Goal: Contribute content: Add original content to the website for others to see

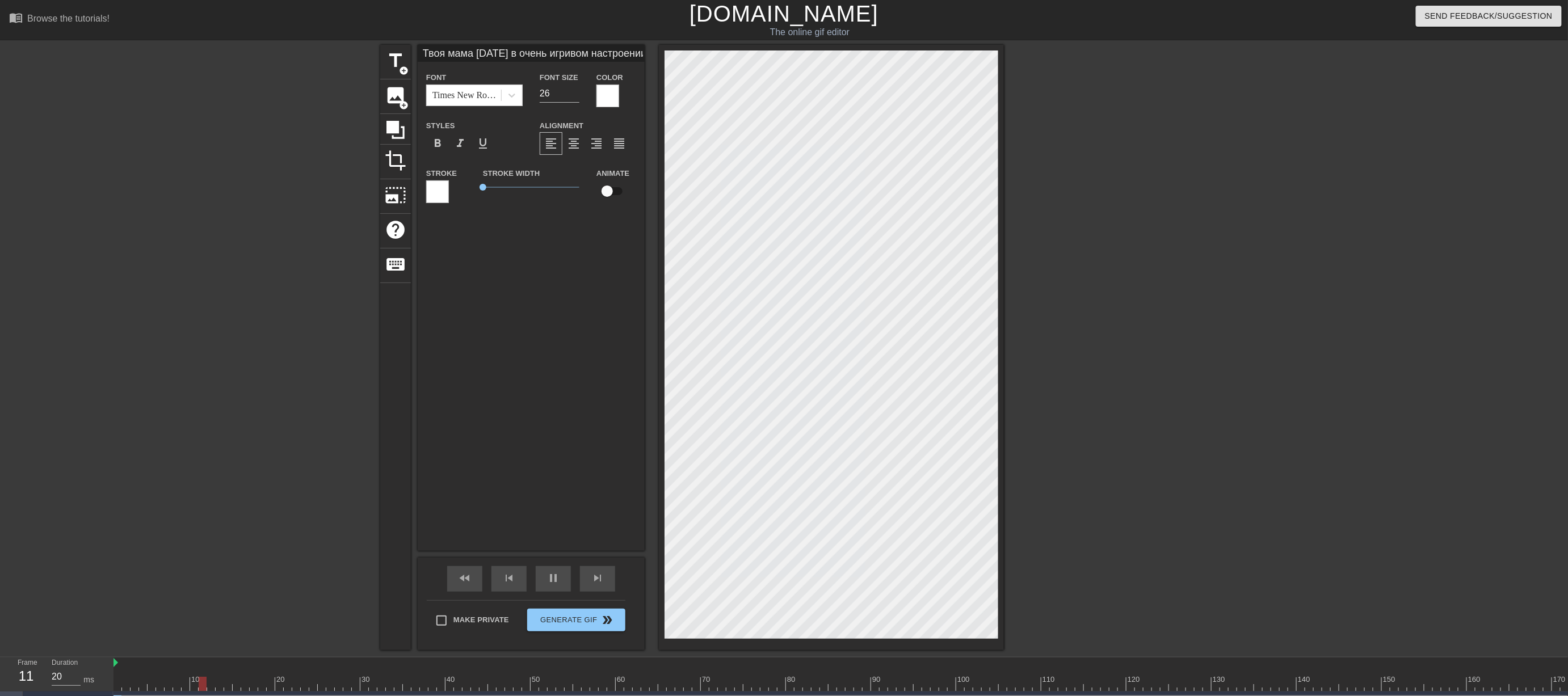
scroll to position [4, 1]
type input "20"
type input "Твоя мама [DATE] в очень игривом настроении и у неё утренняя зарядка,разминка,р…"
type textarea "Твоя мама [DATE] в очень игривом настроении и у неё утренняя зарядка, разминка,…"
type input "10"
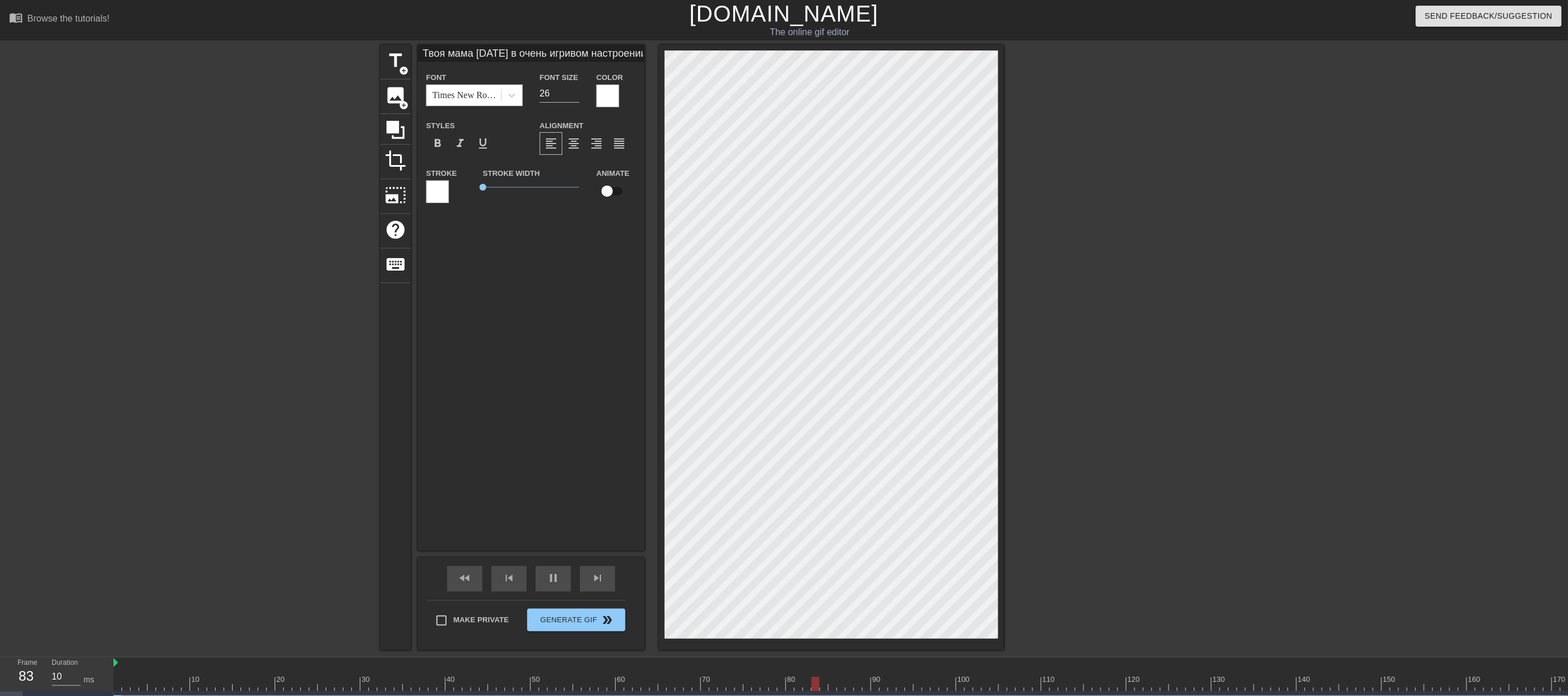
type input "Твоя мама [DATE] в очень игривом настроении и у неё утренняя зарядка,разминка, …"
type textarea "Твоя мама [DATE] в очень игривом настроении и у неё утренняя зарядка, разминка,…"
type input "30"
type textarea "Твоя мама [DATE] в очень игривом настроении и у неё утренняя зарядка, разминка,…"
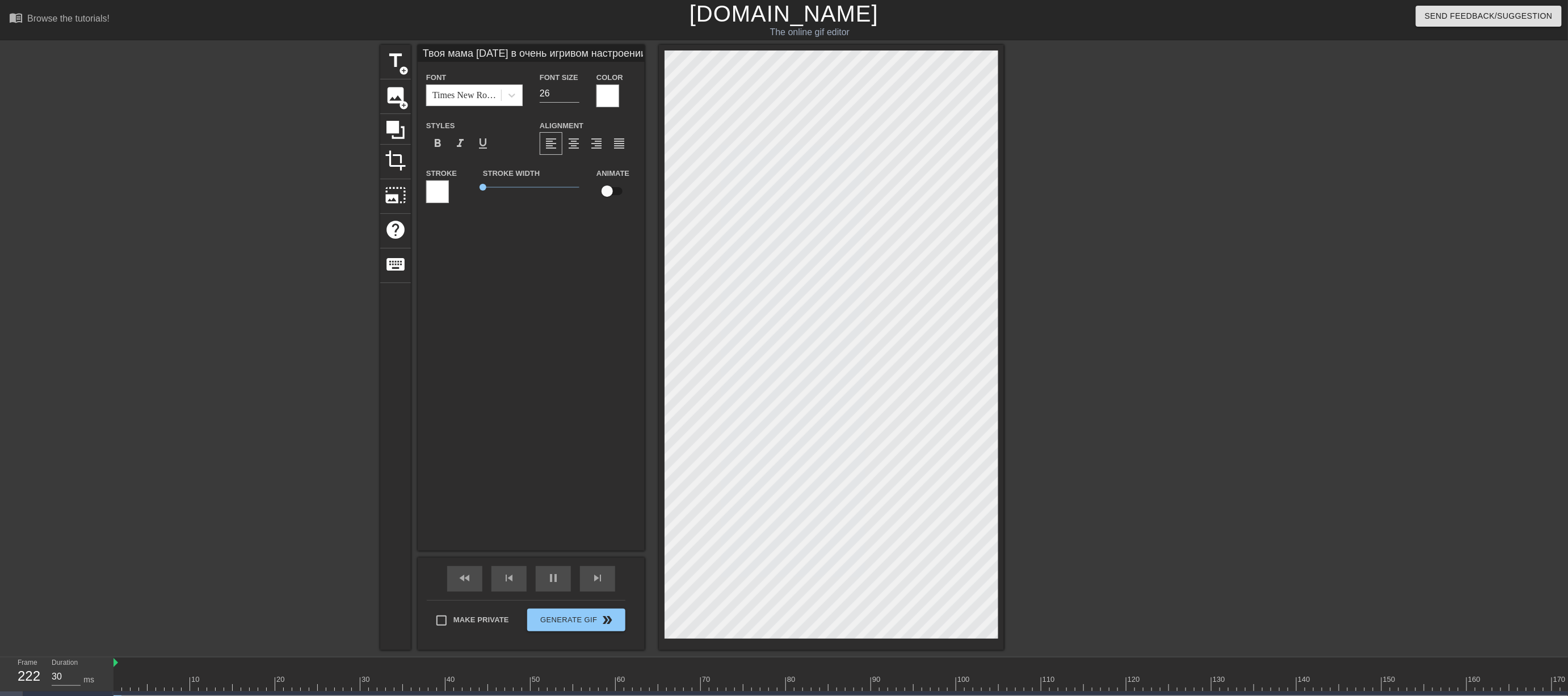
scroll to position [2, 8]
type input "10"
type input "Твоя мама [DATE] в очень игривом настроении и у неё путренняя зарядка,разминка,…"
type textarea "Твоя мама [DATE] в очень игривом настроении и у неё путренняя зарядка, разминка…"
type input "10"
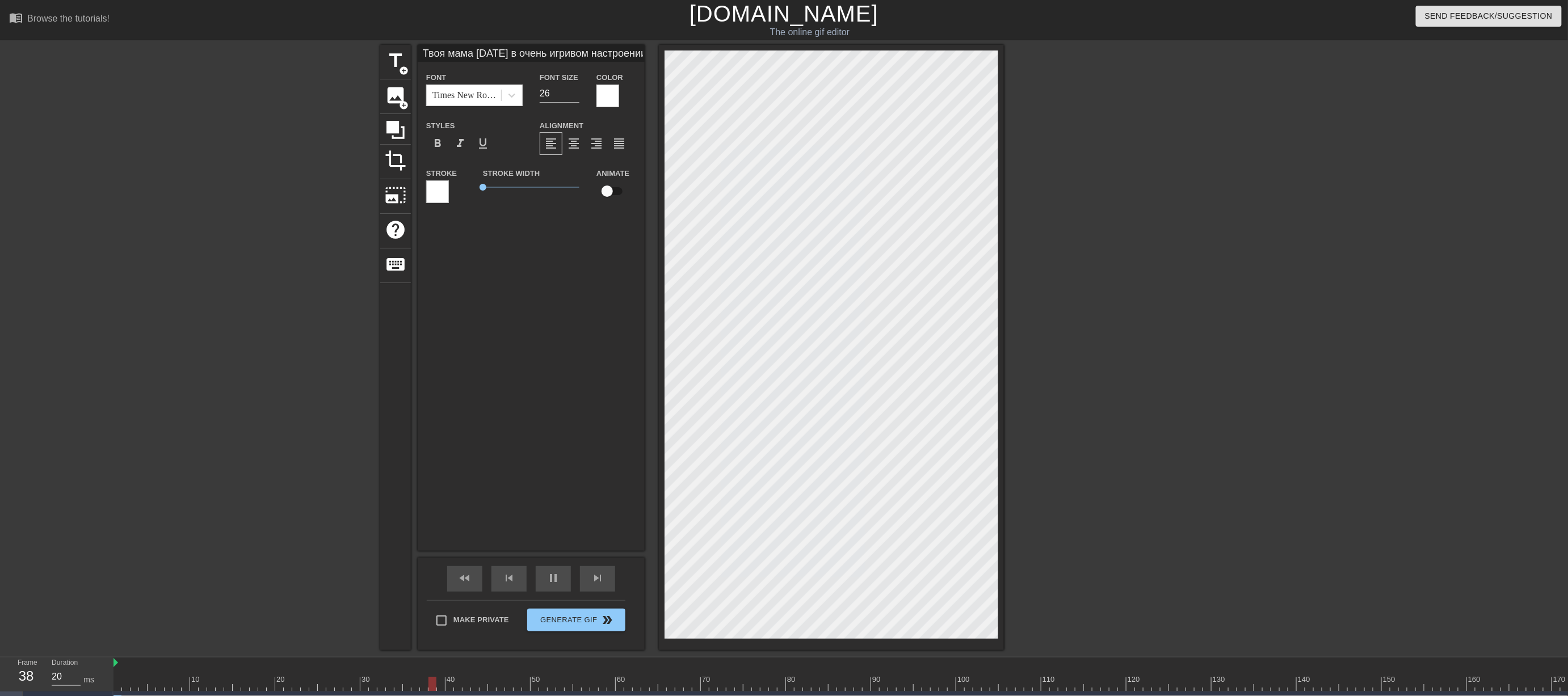
type input "Твоя мама [DATE] в очень игривом настроении и у неё поутренняя зарядка,разминка…"
type textarea "Твоя мама [DATE] в очень игривом настроении и у неё поутренняя зарядка, разминк…"
type input "20"
type input "Твоя мама [DATE] в очень игривом настроении и у неё по утренняя зарядка,разминк…"
type textarea "Твоя мама [DATE] в очень игривом настроении и у неё по утренняя зарядка, размин…"
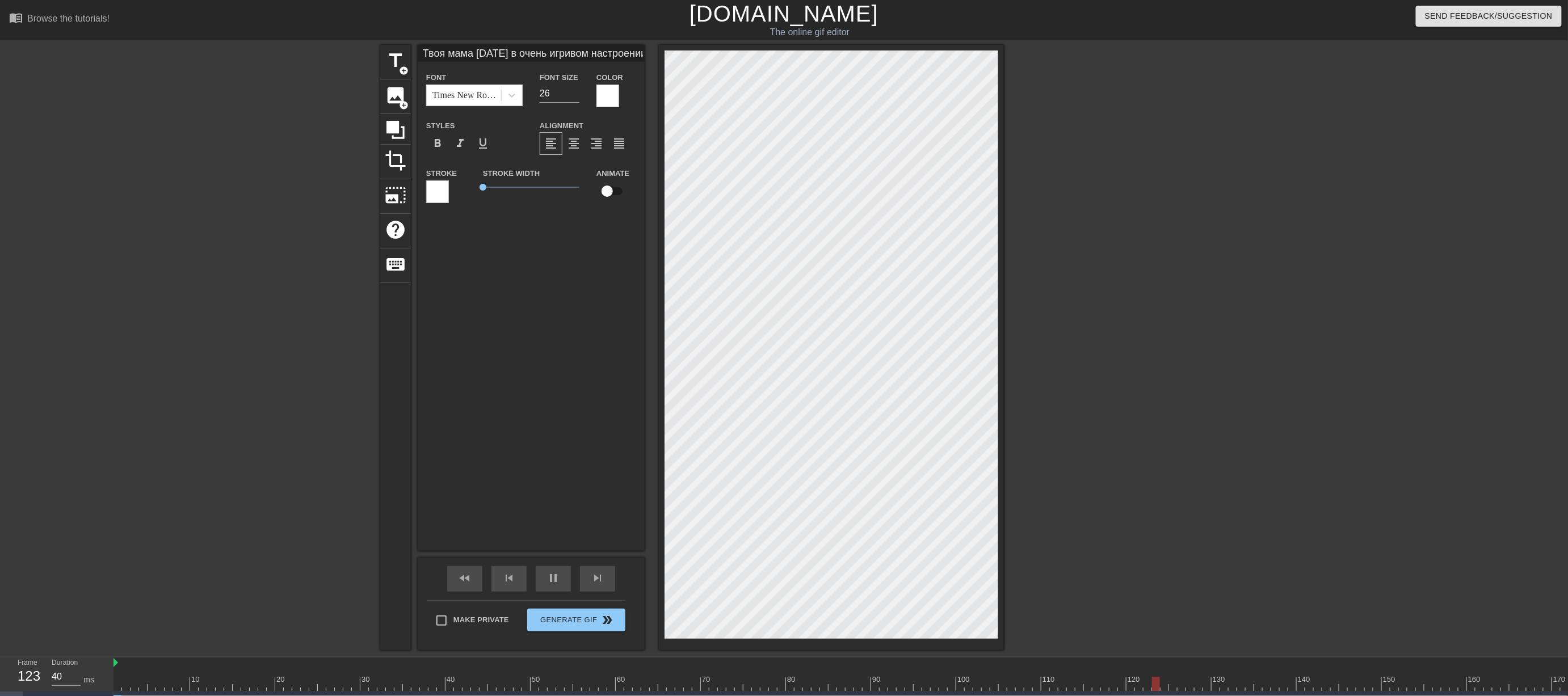
type input "30"
type input "Твоя мама [DATE] в очень игривом настроении и у неё по рутренняя зарядка,размин…"
type textarea "Твоя мама [DATE] в очень игривом настроении и у неё по рутренняя зарядка, разми…"
type input "40"
type input "Твоя мама [DATE] в очень игривом настроении и у неё по раутренняя зарядка,разми…"
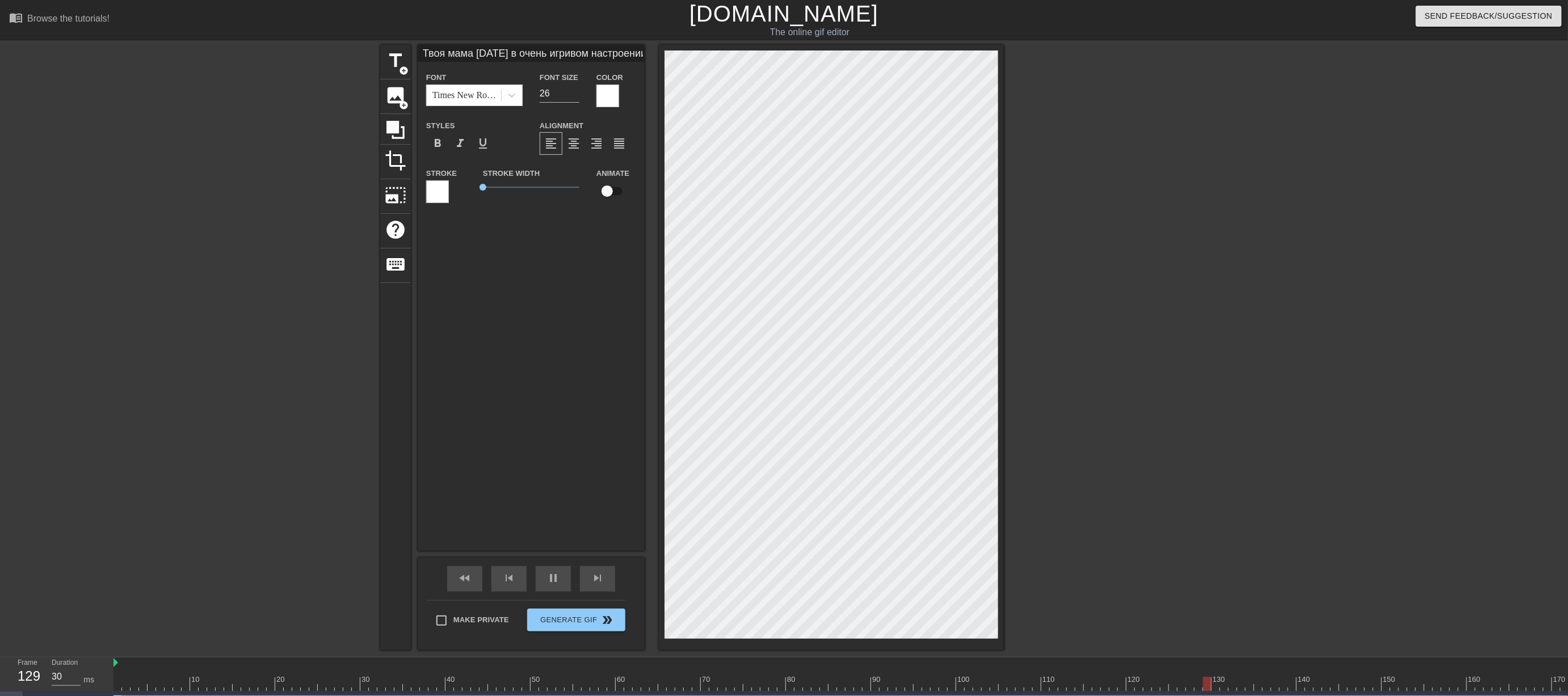
type textarea "Твоя мама [DATE] в очень игривом настроении и у неё по раутренняя зарядка, разм…"
type input "30"
type input "Твоя мама [DATE] в очень игривом настроении и у неё по расутренняя зарядка,разм…"
type textarea "Твоя мама [DATE] в очень игривом настроении и у неё по расутренняя зарядка, раз…"
type input "30"
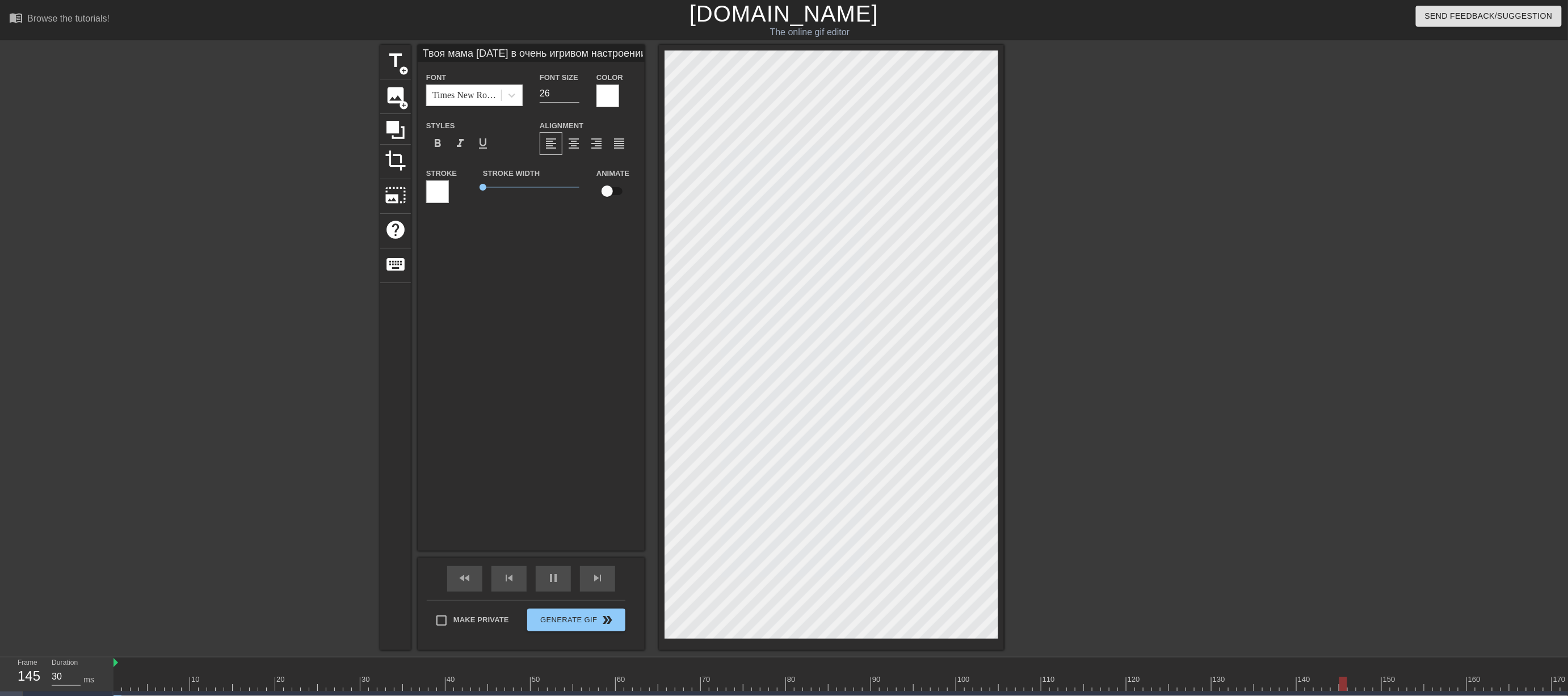
type input "Твоя мама [DATE] в очень игривом настроении и у неё по распутренняя зарядка,раз…"
type textarea "Твоя мама [DATE] в очень игривом настроении и у неё по распутренняя зарядка, ра…"
type input "40"
type input "Твоя мама [DATE] в очень игривом настроении и у неё по распиутренняя зарядка,ра…"
type textarea "Твоя мама [DATE] в очень игривом настроении и у неё по распиутренняя зарядка, р…"
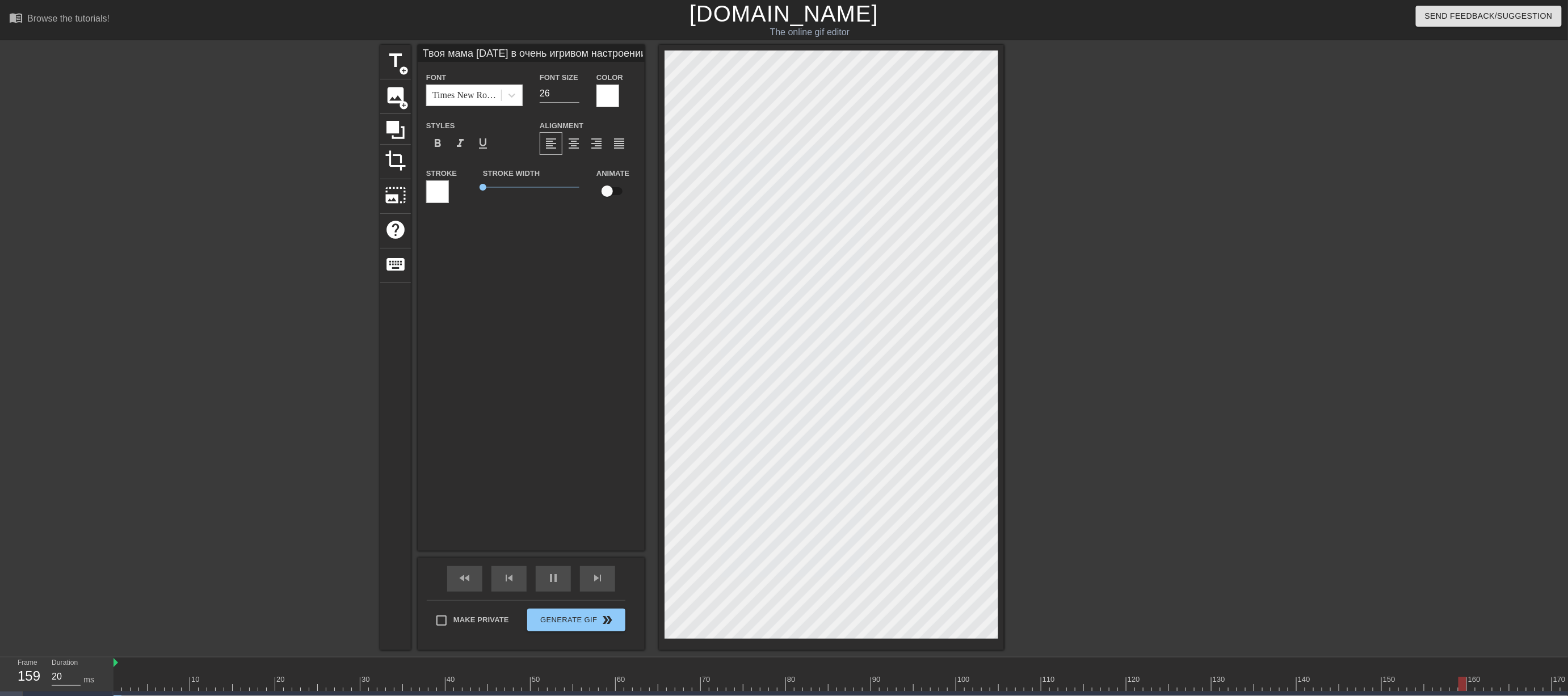
type input "30"
type input "Твоя мама [DATE] в очень игривом настроении и у неё по расписутренняя зарядка,р…"
type textarea "Твоя мама [DATE] в очень игривом настроении и у неё по расписутренняя зарядка, …"
type input "40"
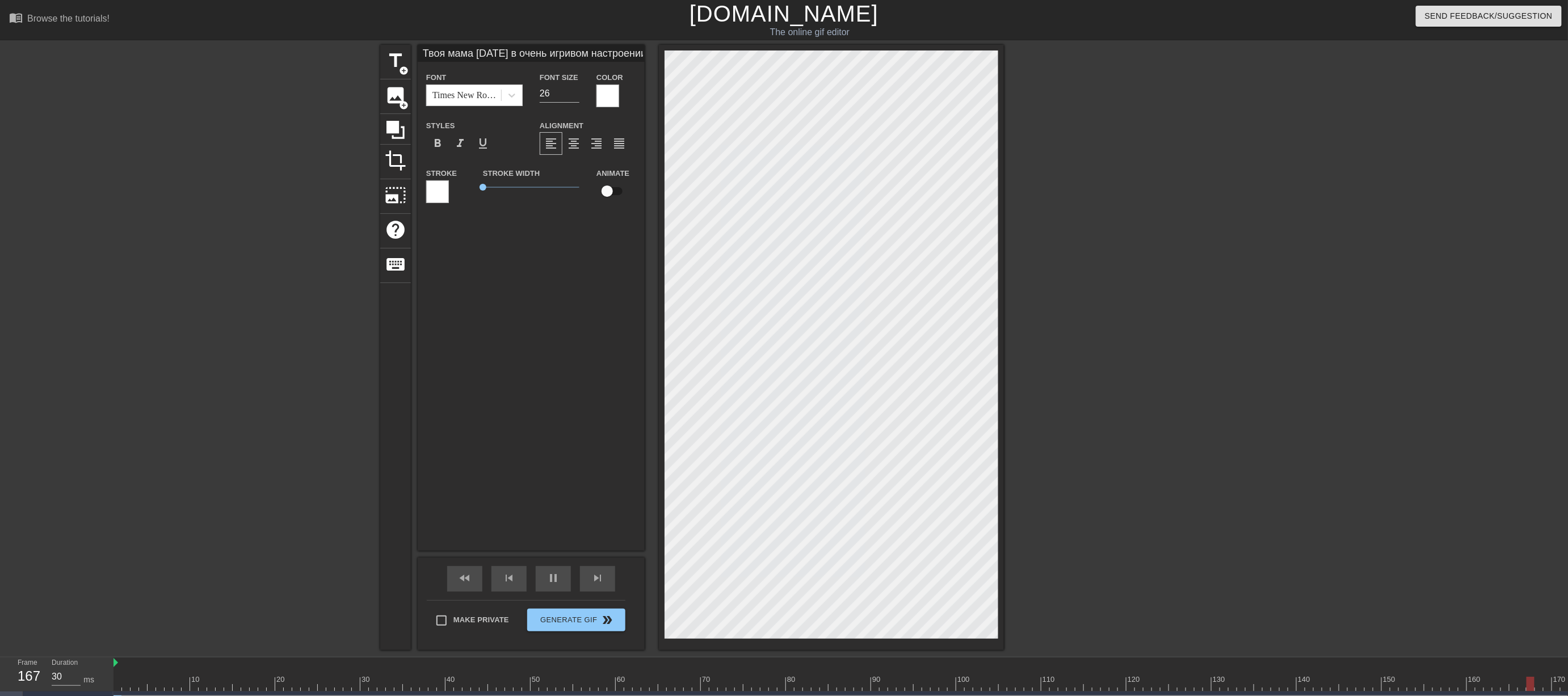
type input "Твоя мама [DATE] в очень игривом настроении и у неё по расписаутренняя зарядка,…"
type textarea "Твоя мама [DATE] в очень игривом настроении и у неё по расписаутренняя зарядка,…"
type input "30"
type input "Твоя мама [DATE] в очень игривом настроении и у неё по расписанутренняя зарядка…"
type textarea "Твоя мама [DATE] в очень игривом настроении и у неё по расписанутренняя зарядка…"
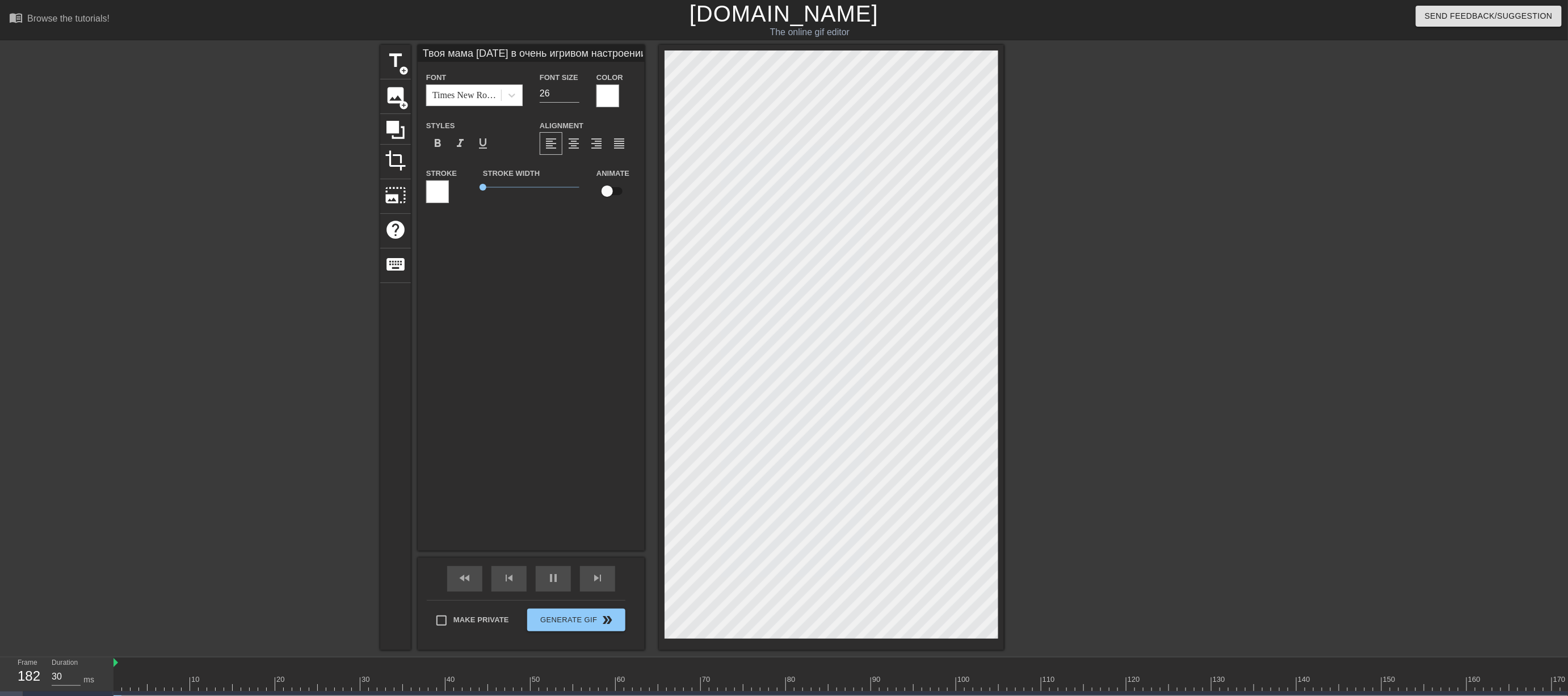
type input "40"
type input "Твоя мама [DATE] в очень игривом настроении и у неё по расписаниутренняя зарядк…"
type textarea "Твоя мама [DATE] в очень игривом настроении и у неё по расписаниутренняя зарядк…"
type input "30"
type input "Твоя мама [DATE] в очень игривом настроении и у неё по расписаниюутренняя заряд…"
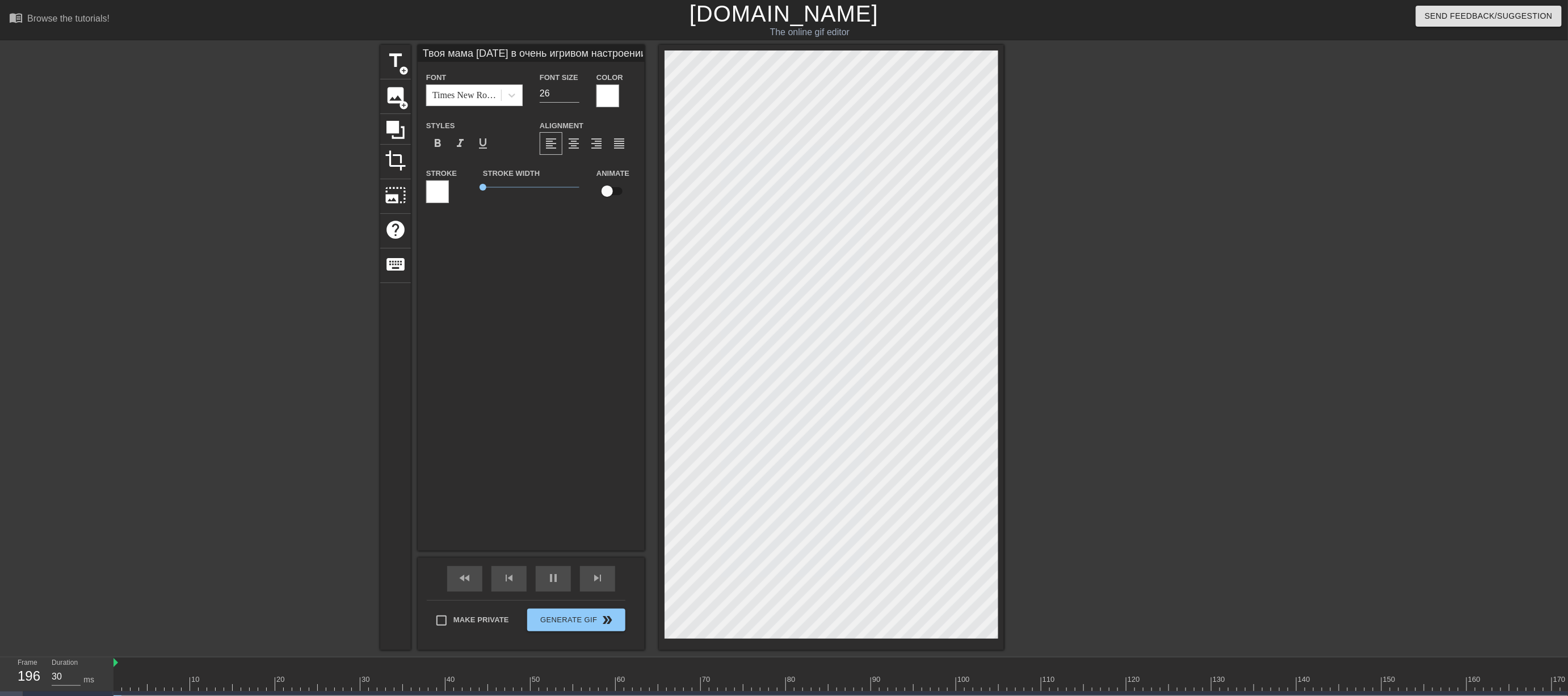
type textarea "Твоя мама [DATE] в очень игривом настроении и у неё по расписаниюутренняя заряд…"
type input "30"
type input "Твоя мама [DATE] в очень игривом настроении и у неё по расписанию утренняя заря…"
type textarea "Твоя мама [DATE] в очень игривом настроении и у неё по расписанию утренняя заря…"
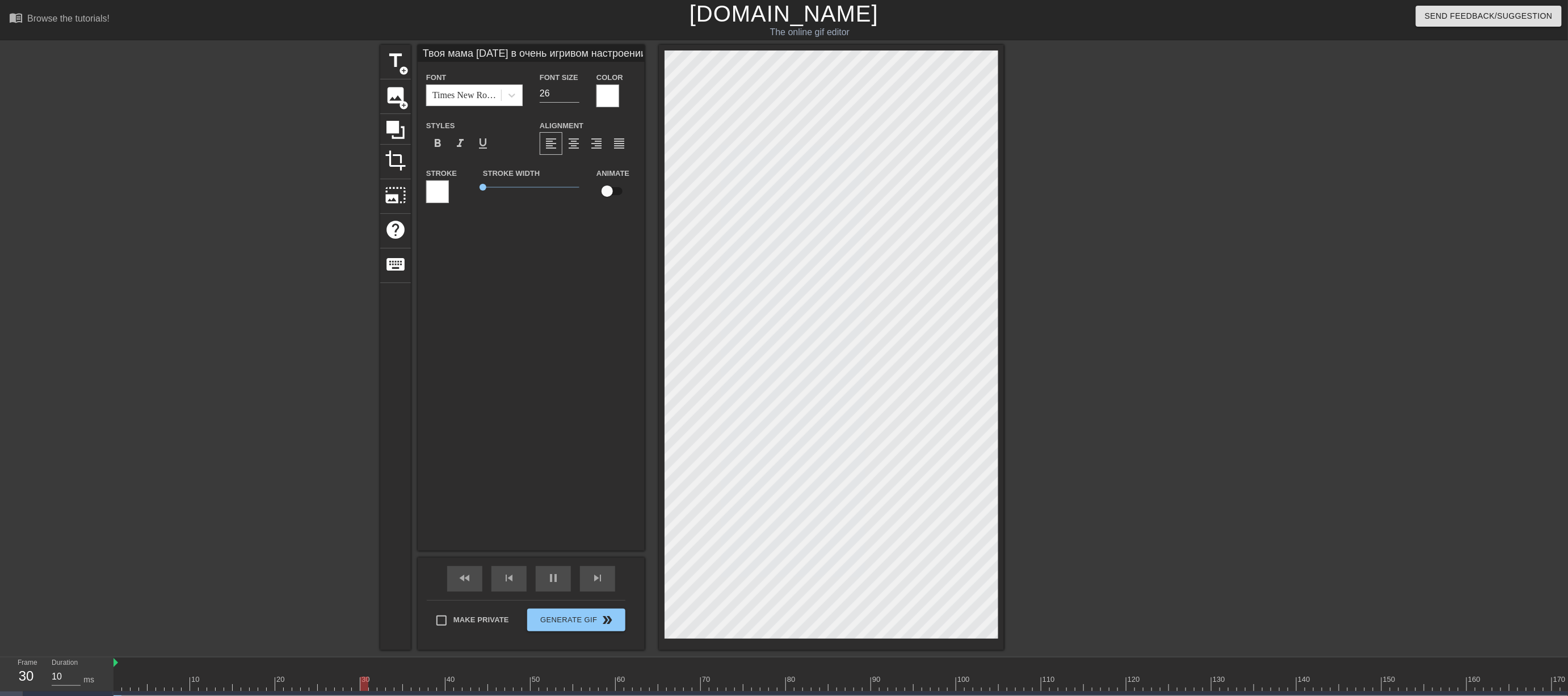
type input "20"
type textarea "Твоя мама [DATE] в очень игривом настроении и у неё по расписанию утренняя заря…"
type input "20"
type input "Твоя мама [DATE] в очень игривом настроении и у неё по расписанию утренняя заря…"
type textarea "Твоя мама [DATE] в очень игривом настроении и у неё по расписанию утренняя заря…"
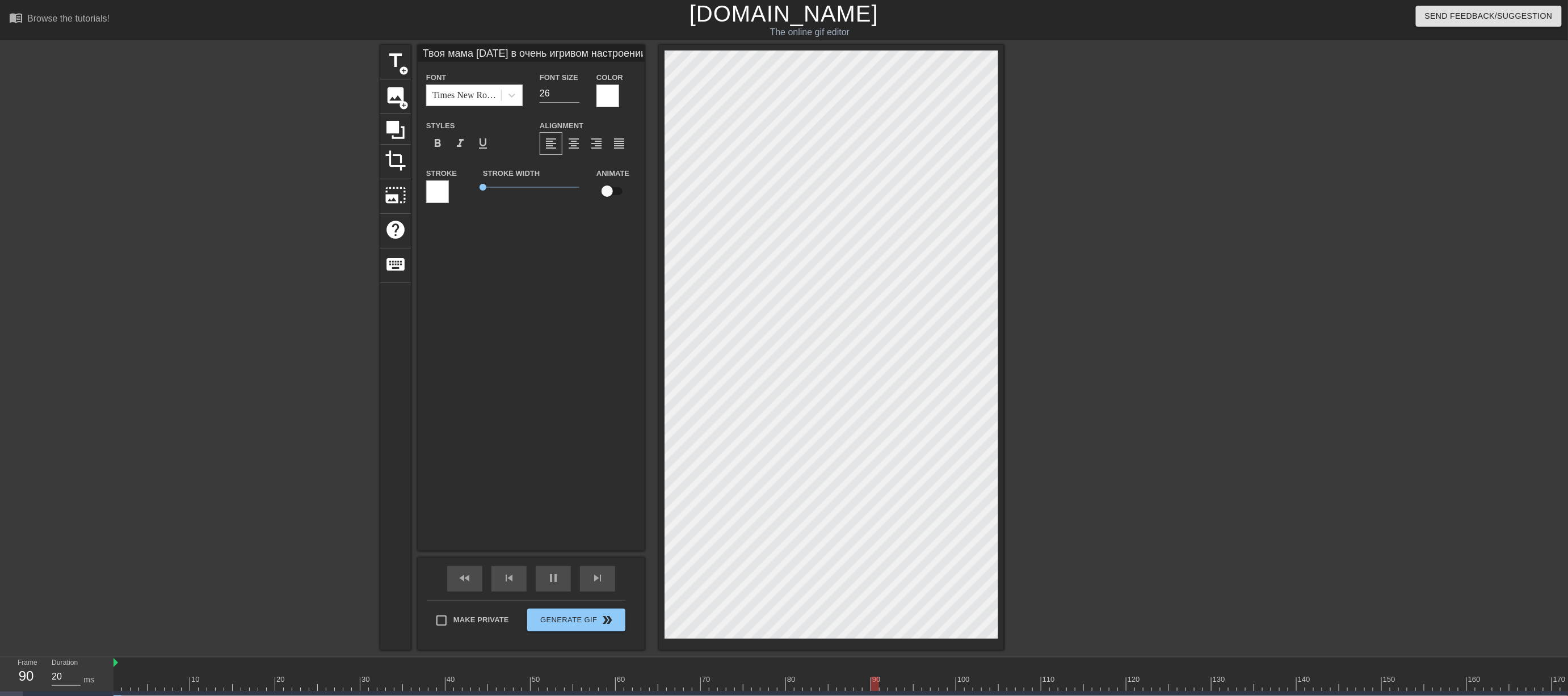
scroll to position [2, 3]
type input "30"
type input "Твоя мама [DATE] в очень игривом настроении и у неё по расписанию утренняя заря…"
type textarea "Твоя мама [DATE] в очень игривом настроении и у неё по расписанию утренняя заря…"
type input "20"
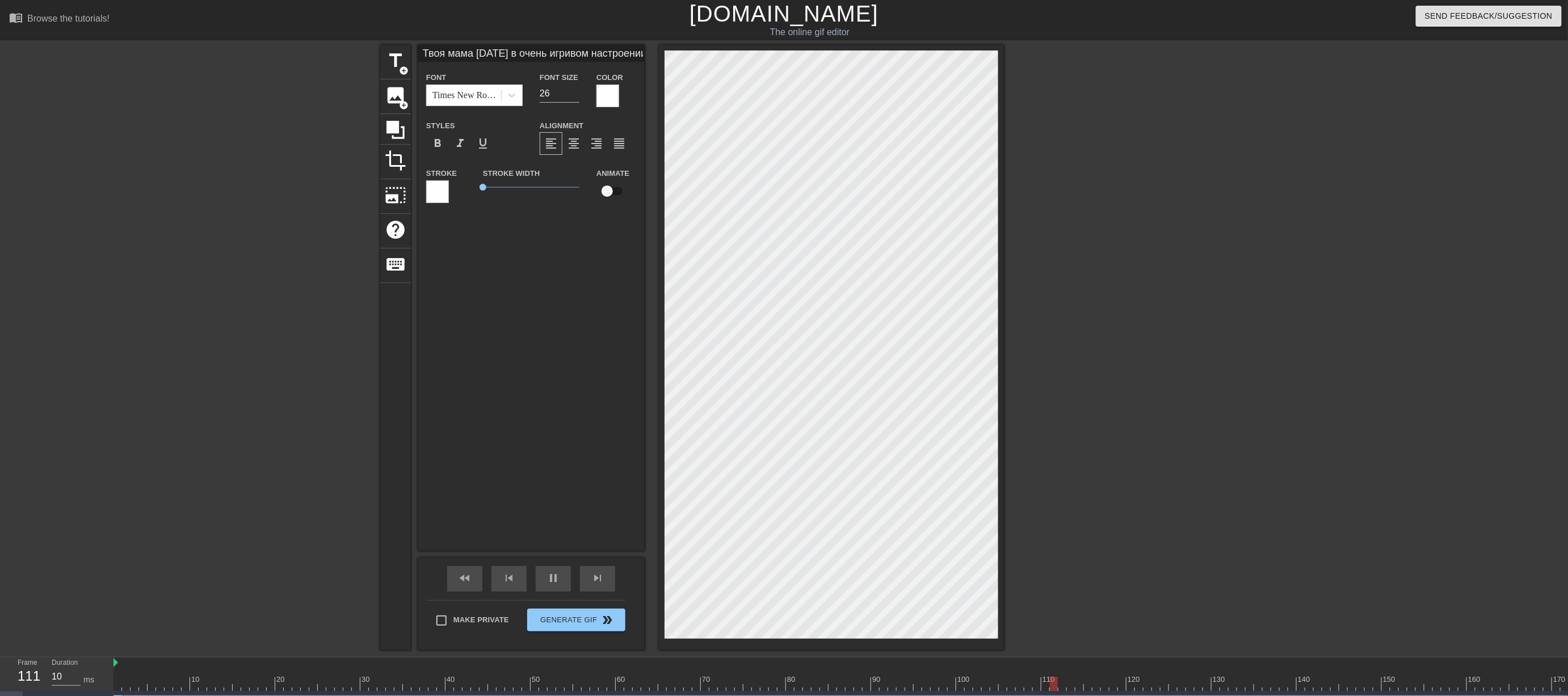
type input "Твоя мама [DATE] в очень игривом настроении и у неё по расписанию утренняя заря…"
type textarea "Твоя мама [DATE] в очень игривом настроении и у неё по расписанию утренняя заря…"
type input "30"
type textarea "Твоя мама [DATE] в очень игривом настроении и у неё по расписанию утренняя заря…"
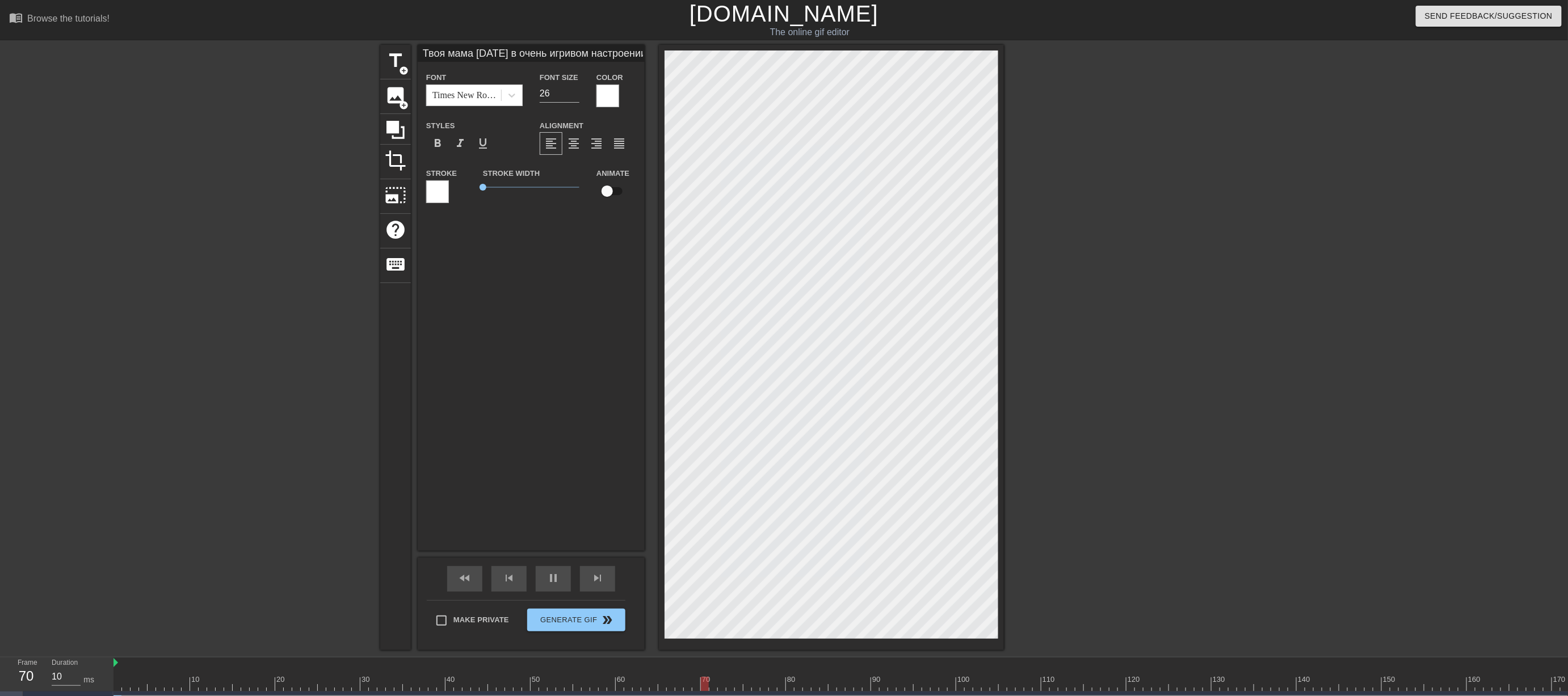
type input "20"
paste textarea "воя мама"
type input "Твоя мама [DATE] Твоя мама в очень игривом настроении и у неё по расписанию утр…"
type textarea "Твоя мама [DATE] Твоя мама в очень игривом настроении и у неё по расписанию утр…"
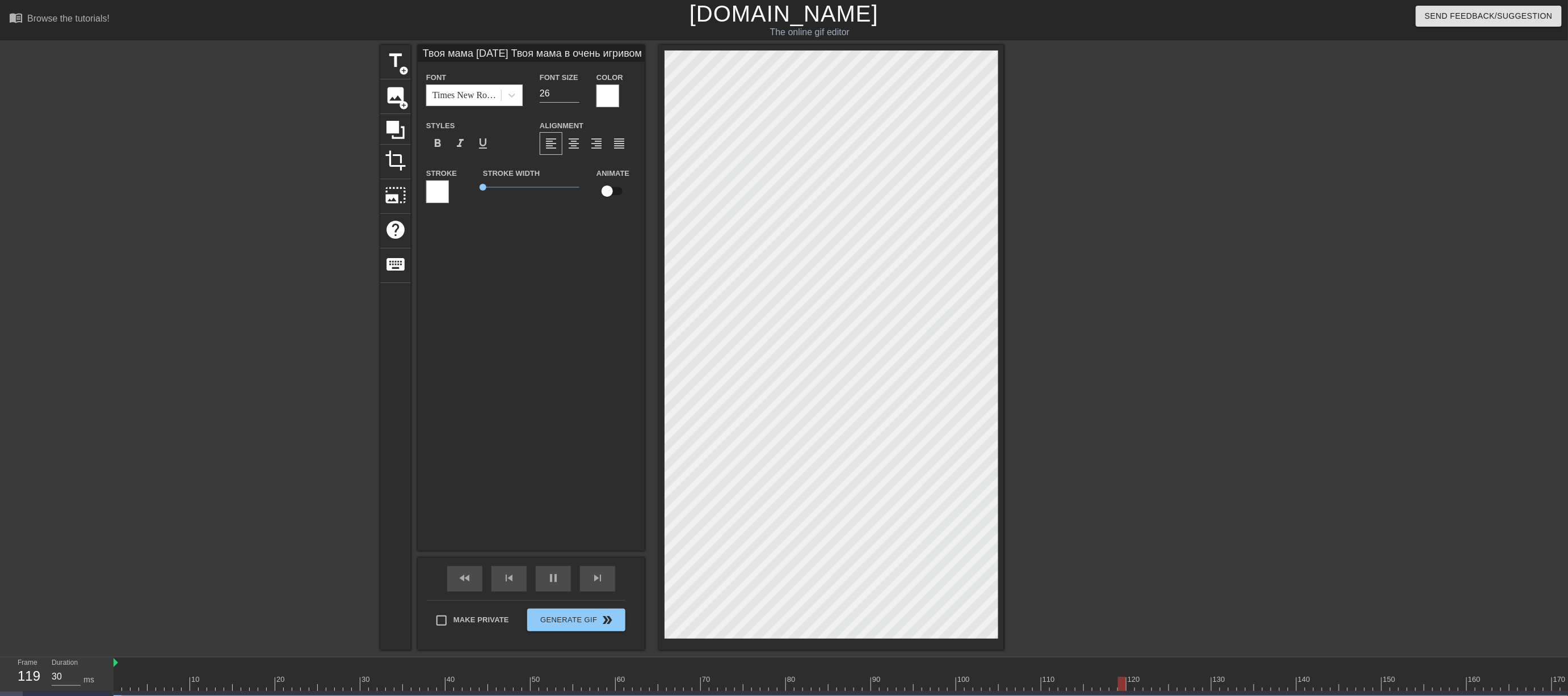
type input "40"
type textarea "Твоя мама [DATE] Твоя мама в очень игривом настроении и у неё по расписанию утр…"
click at [512, 99] on div "title add_circle image add_circle crop photo_size_select_large help keyboard Тв…" at bounding box center [691, 347] width 624 height 605
type input "30"
type input "\[DATE] Твоя мама в очень игривом настроении и у неё по расписанию утренняя зар…"
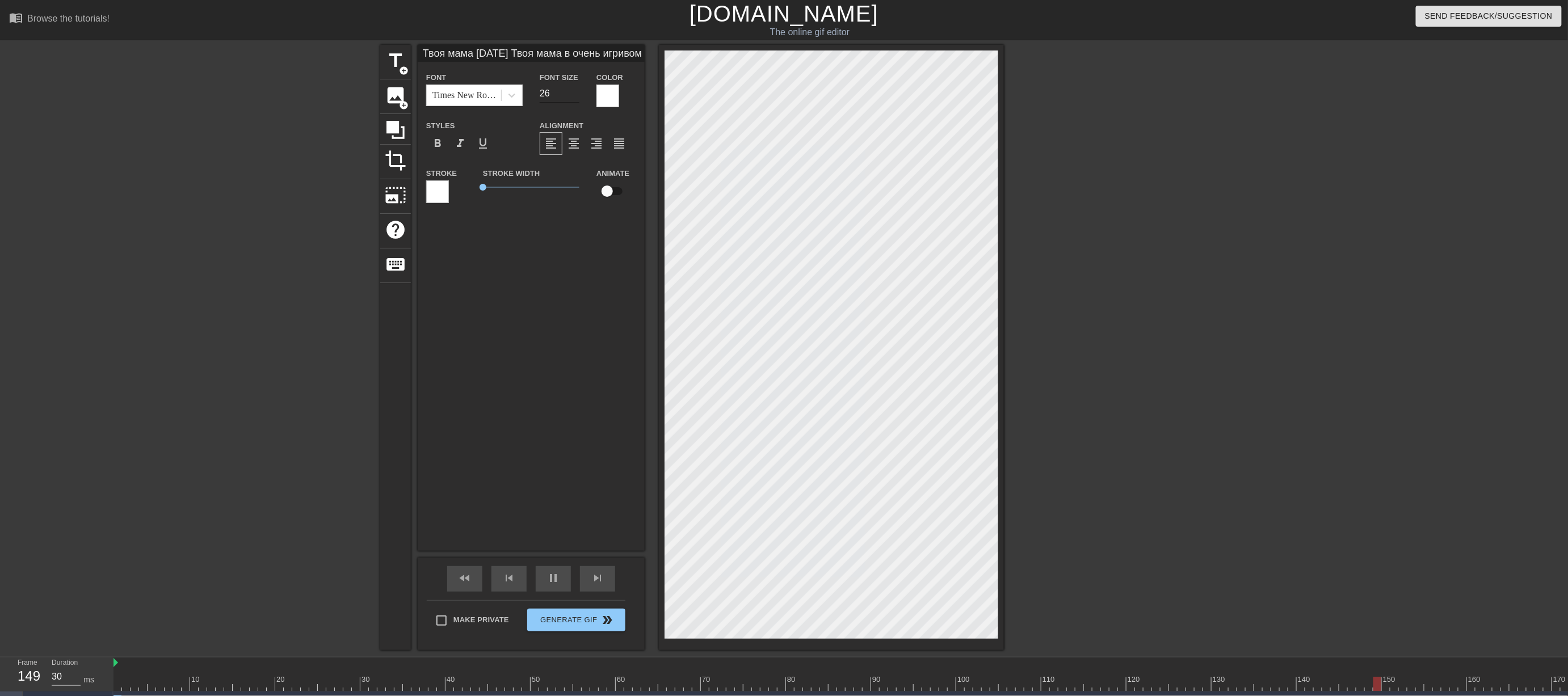
type textarea "\[DATE] Твоя мама в очень игривом настроении и у неё по расписанию утренняя зар…"
type input "40"
type textarea "\[DATE] Твоя мама в очень игривом настроении и у неё по расписанию утренняя зар…"
type input "20"
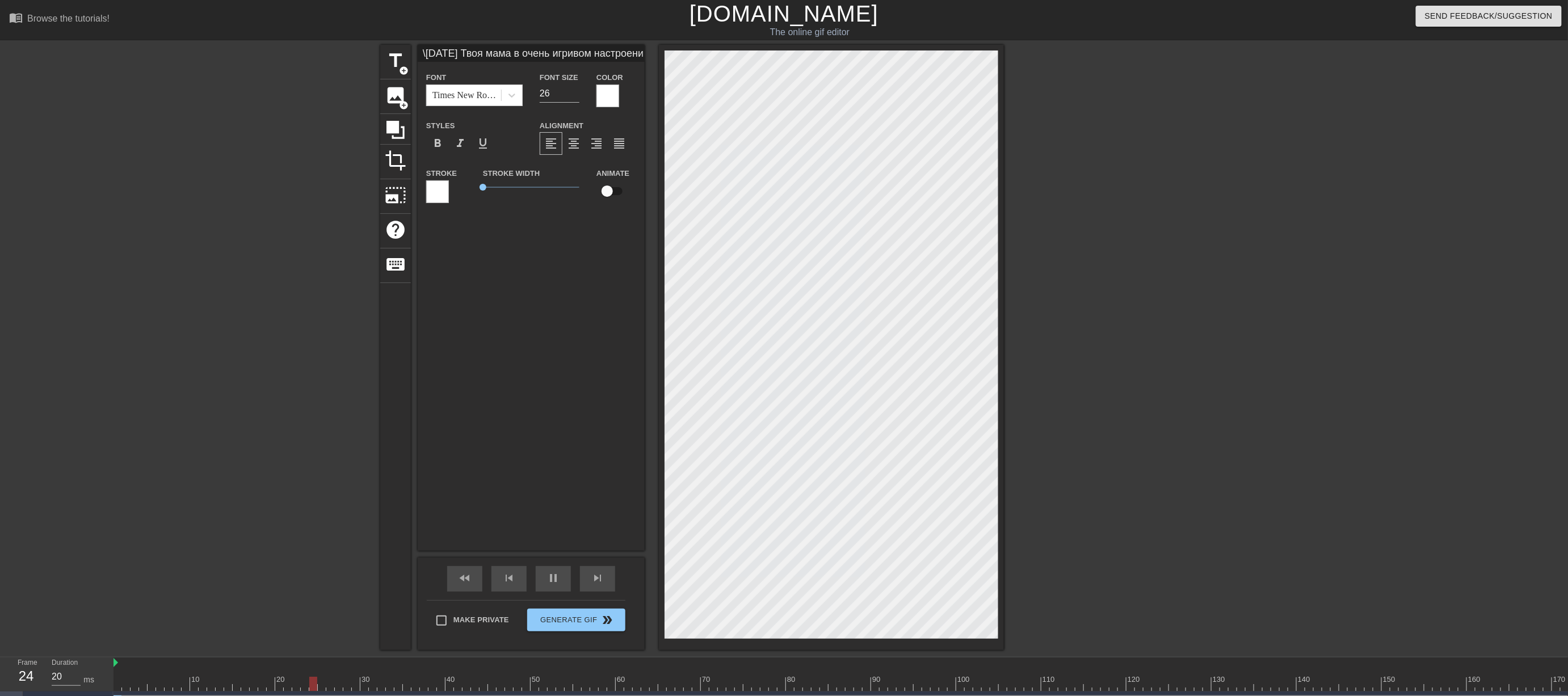
type input "[DATE] Твоя мама в очень игривом настроении и у неё по расписанию утренняя заря…"
type textarea "[DATE] Твоя мама в очень игривом настроении и у неё по расписанию утренняя заря…"
type input "20"
type textarea "[DATE] Твоя мама в очень игривом настроении и у неё по расписанию утренняя заря…"
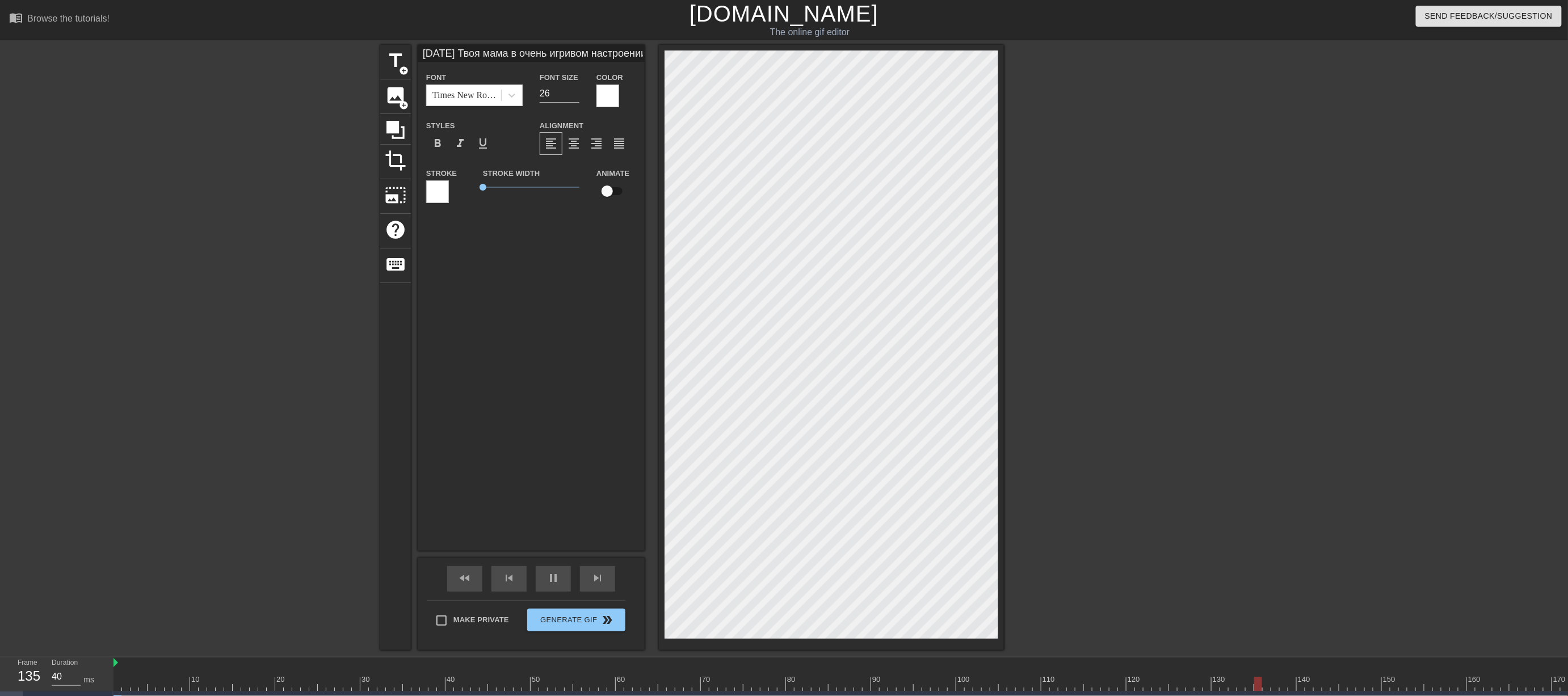
type input "30"
type input "[DATE] увоя мама в очень игривом настроении и у неё по расписанию утренняя заря…"
type textarea "[DATE] увоя мама в очень игривом настроении и у неё по расписанию утренняя заря…"
type input "30"
type input "[DATE] утвоя мама в очень игривом настроении и у неё по расписанию утренняя зар…"
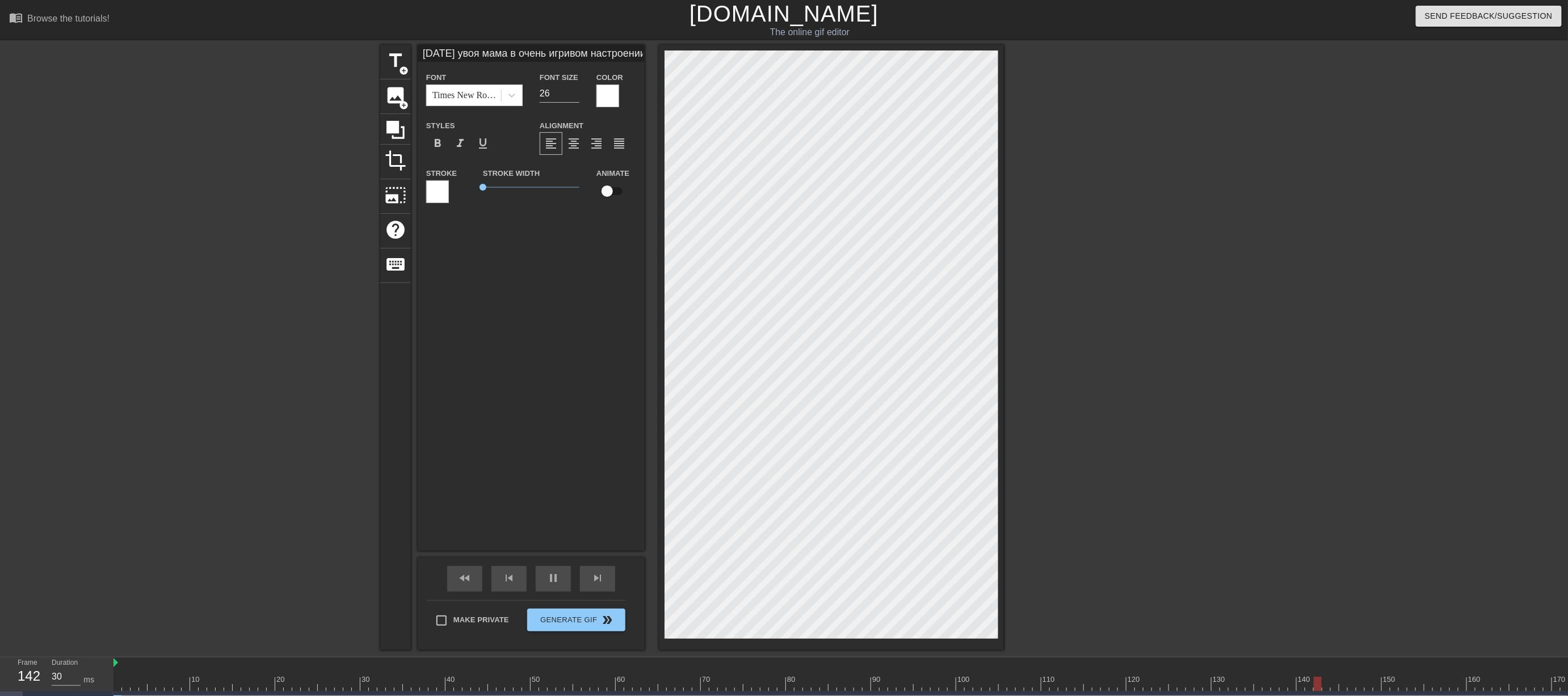
type textarea "[DATE] утвоя мама в очень игривом настроении и у неё по расписанию утренняя зар…"
type input "40"
type input "[DATE] утрвоя мама в очень игривом настроении и у неё по расписанию утренняя за…"
type textarea "[DATE] утрвоя мама в очень игривом настроении и у неё по расписанию утренняя за…"
type input "30"
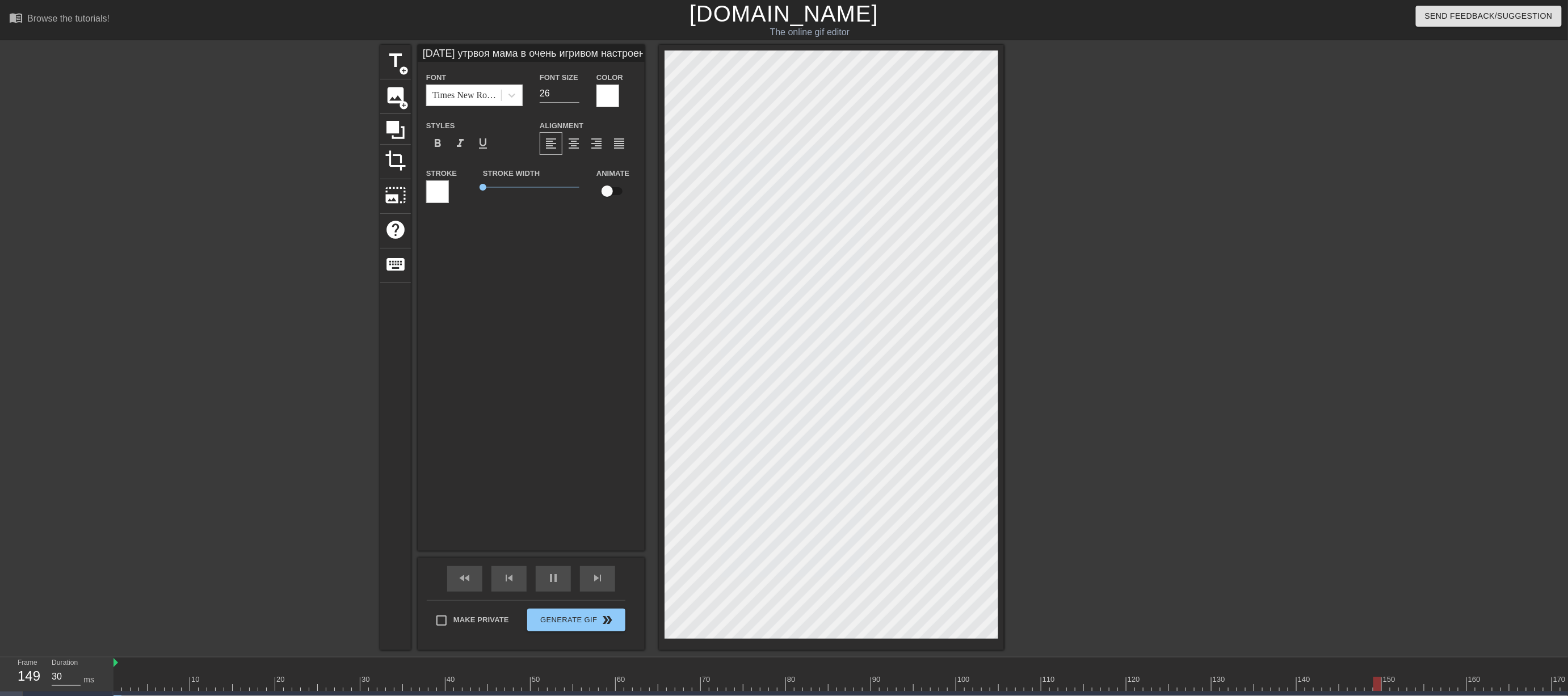
type input "[DATE] утровоя мама в очень игривом настроении и у неё по расписанию утренняя з…"
type textarea "[DATE] утровоя мама в очень игривом настроении и у неё по расписанию утренняя з…"
type input "30"
type input "[DATE] утромвоя мама в очень игривом настроении и у неё по расписанию утренняя …"
type textarea "[DATE] утромвоя мама в очень игривом настроении и у неё по расписанию утренняя …"
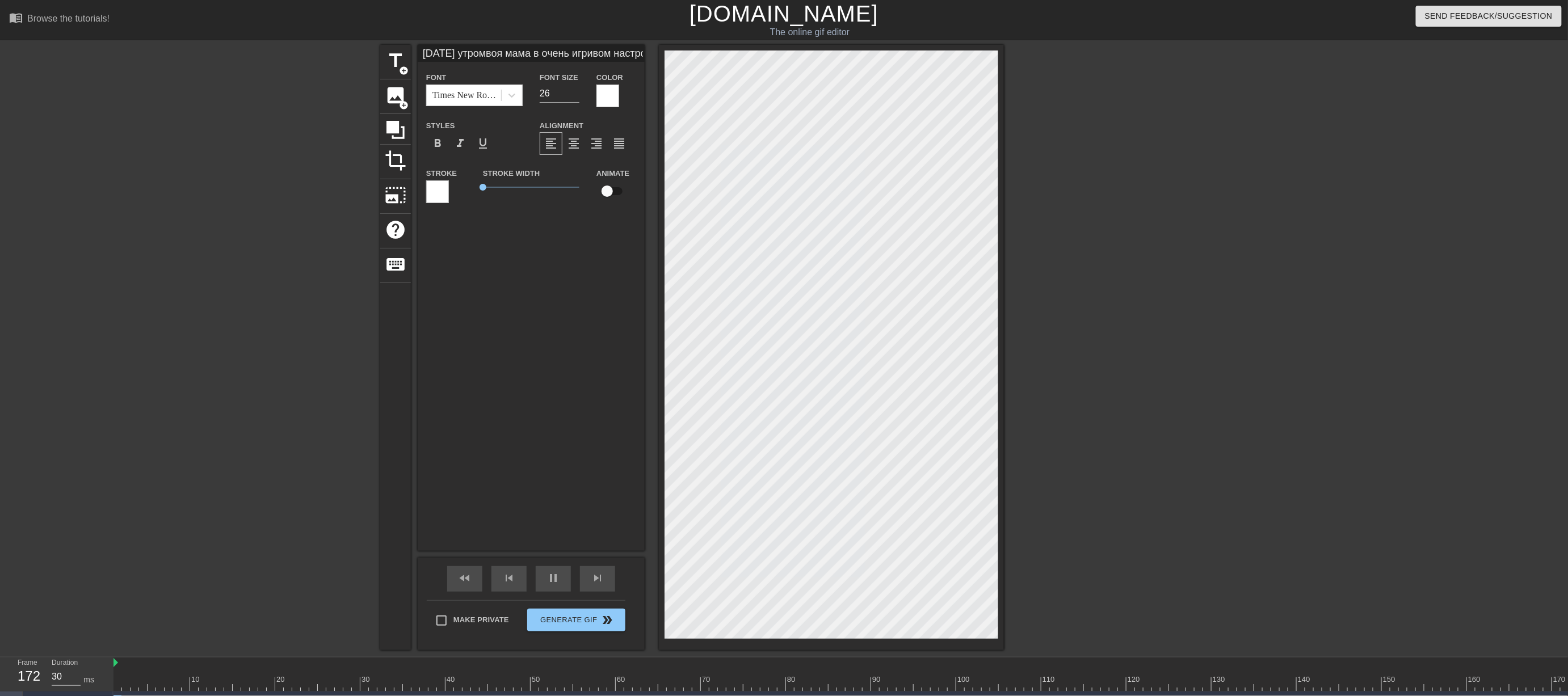
scroll to position [1, 4]
type input "30"
type input "[DATE] утром воя мама в очень игривом настроении и у неё по расписанию утренняя…"
type textarea "[DATE] утром воя мама в очень игривом настроении и у неё по расписанию утренняя…"
type input "40"
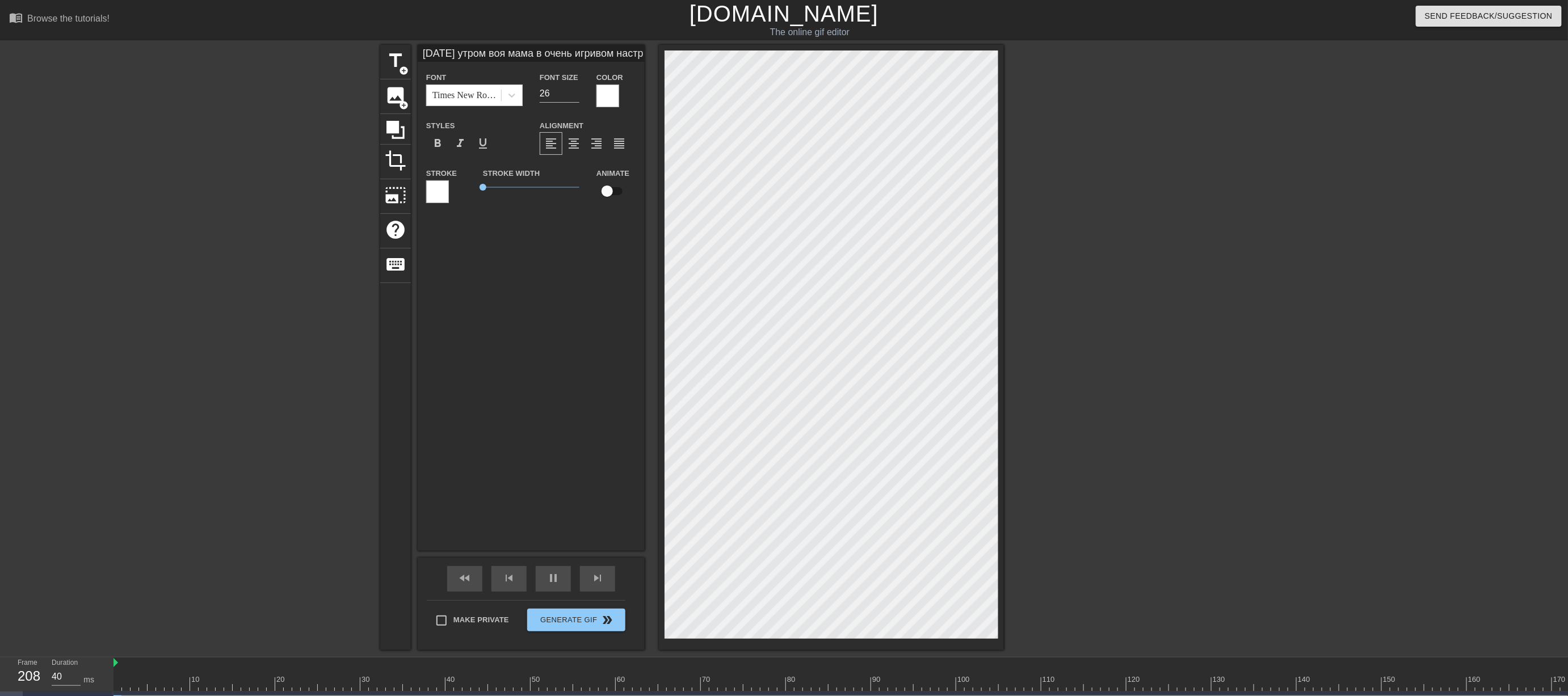
type input "[DATE] утром твоя мама в очень игривом настроении и у неё по расписанию утрення…"
type textarea "[DATE] утром твоя мама в очень игривом настроении и у неё по расписанию утрення…"
type input "10"
type textarea "[DATE] утром твоя мама в очень игривом настроении и у неё по расписанию утрення…"
type input "20"
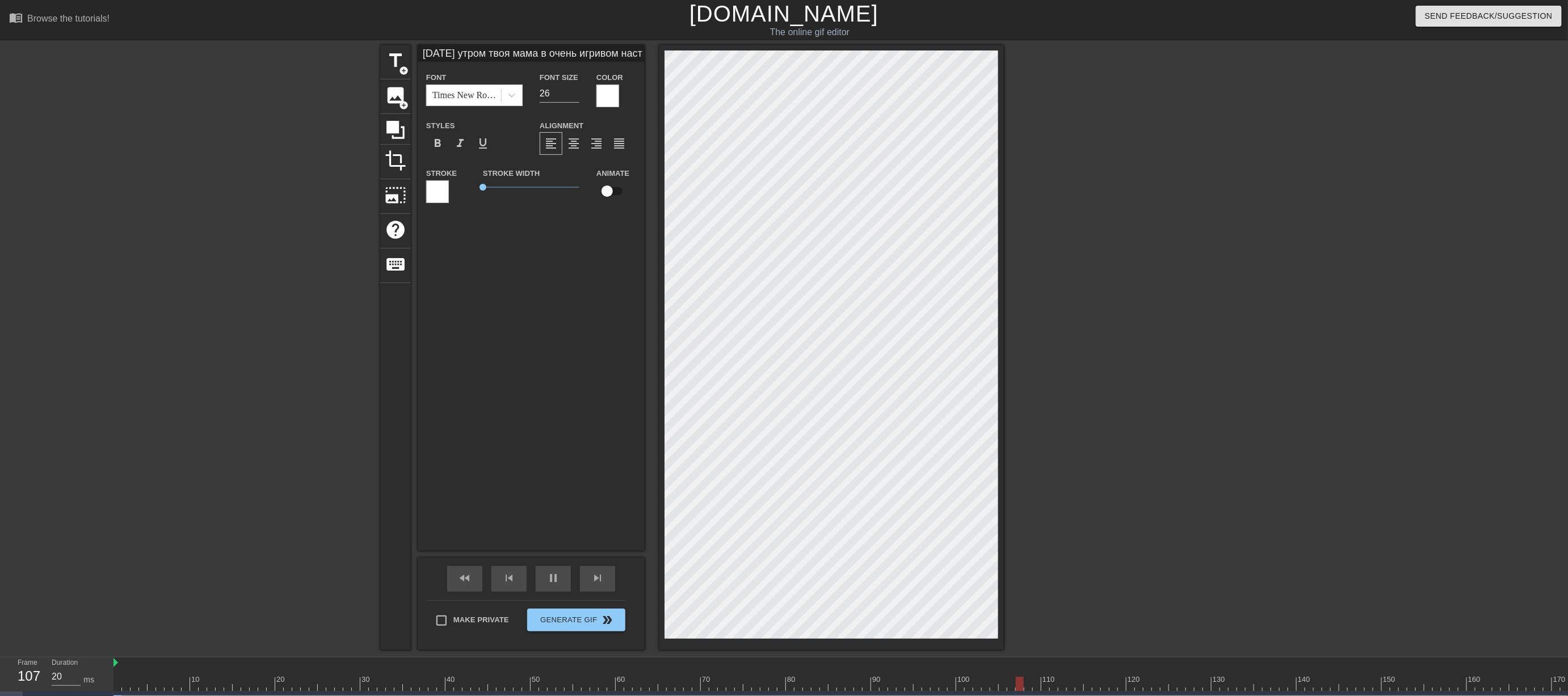
type input "[DATE] утром твоя мама в очень игривом настроении и у неё по расписанию утрення…"
type textarea "[DATE] утром твоя мама в очень игривом настроении и у неё по расписанию утрення…"
type input "40"
type textarea "[DATE] утром твоя мама в очень игривом настроении и у неё по расписанию утрення…"
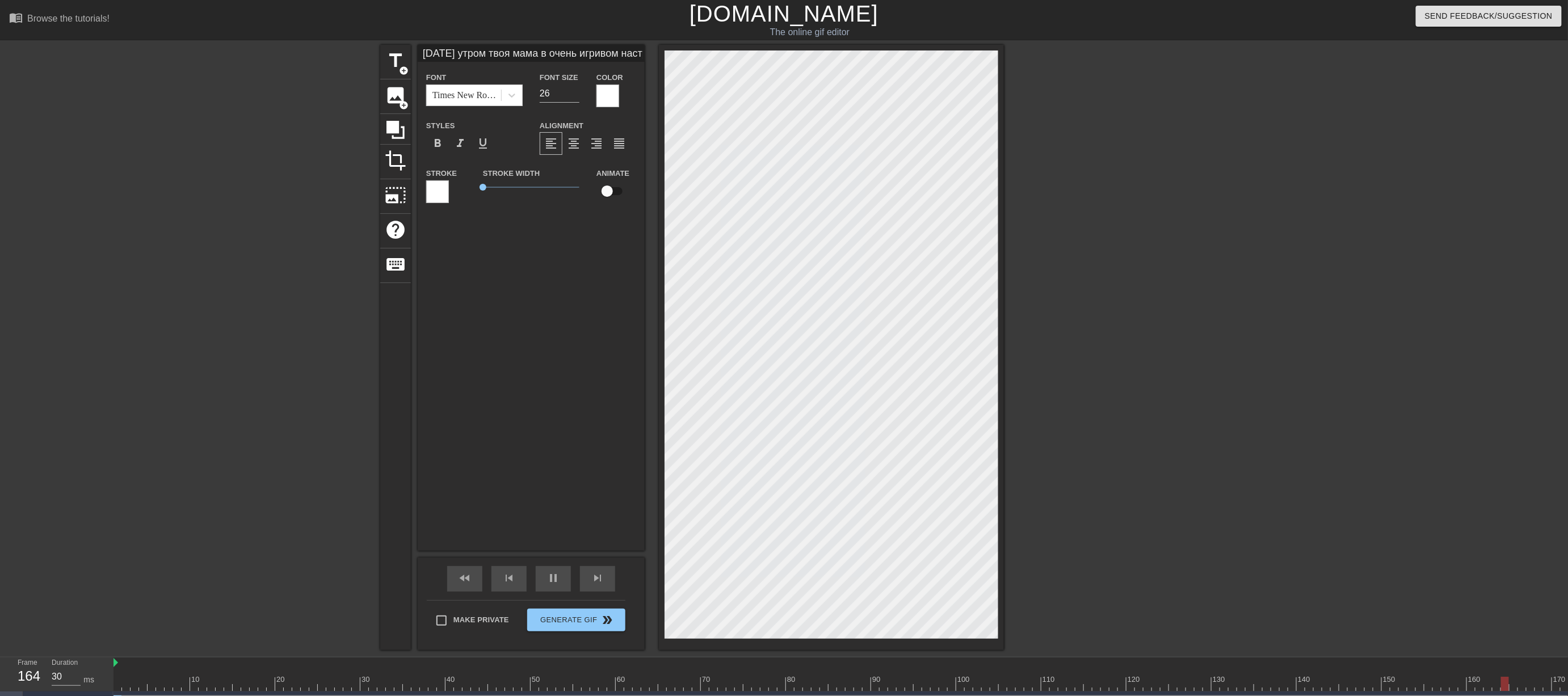
type input "40"
type input "[DATE] утром твоя мама в очень игривом настроении и у неё по расписанию утрення…"
type textarea "[DATE] утром твоя мама в очень игривом настроении и у неё по расписанию утрення…"
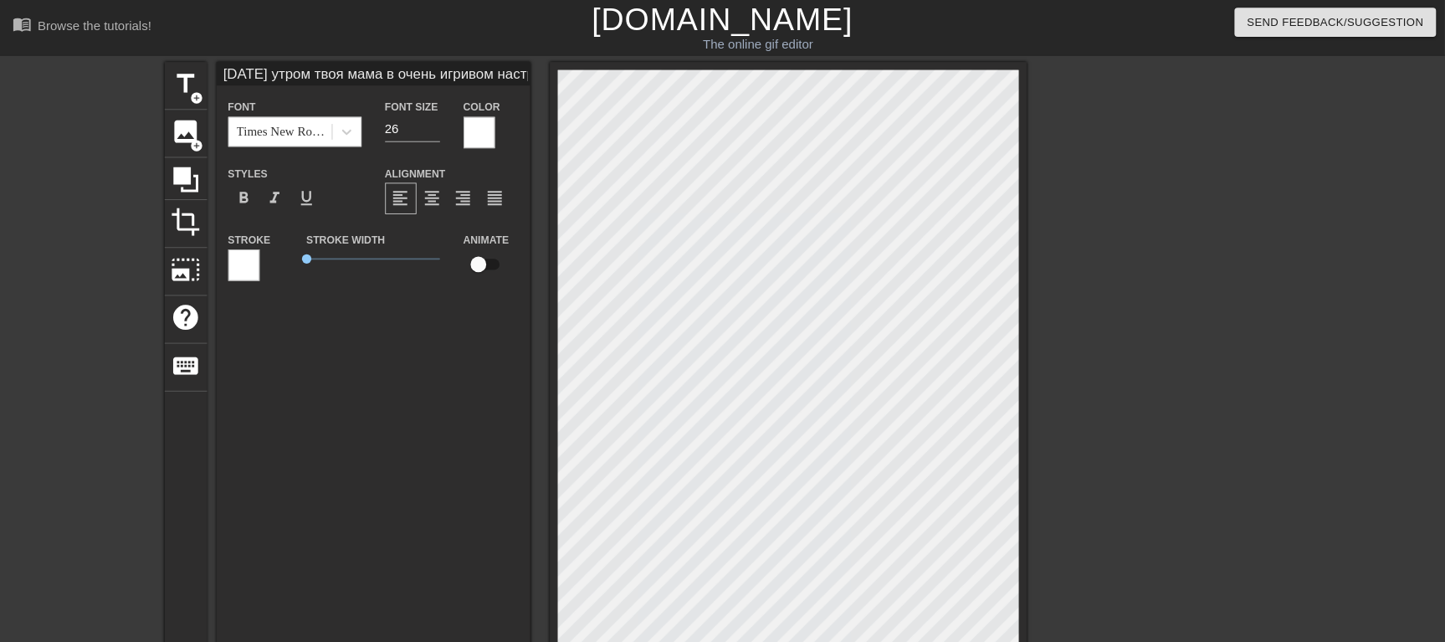
scroll to position [2, 3]
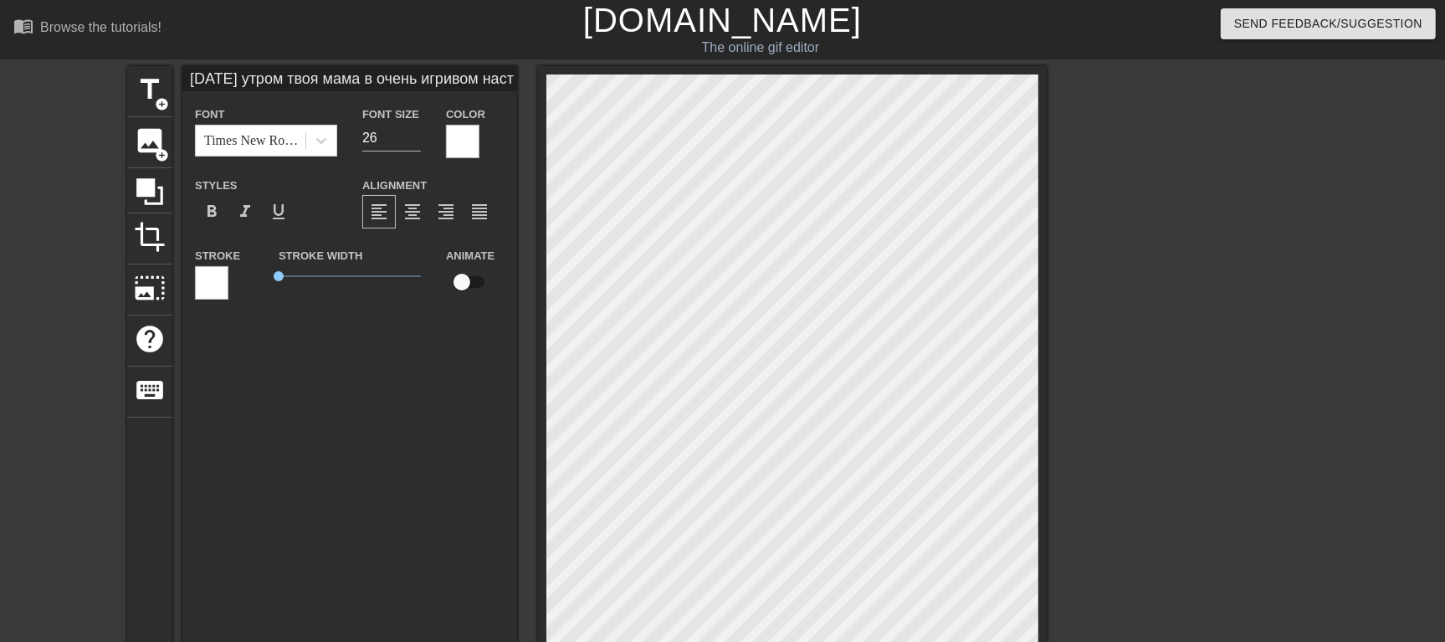
type input "20"
type textarea "[DATE] утром твоя мама в очень игривом настроении и у неё по расписанию утрення…"
drag, startPoint x: 2292, startPoint y: 5, endPoint x: 477, endPoint y: 440, distance: 1866.4
click at [477, 440] on div "[DATE] утром твоя мама в очень игривом настроении и у неё по расписанию утрення…" at bounding box center [349, 439] width 335 height 746
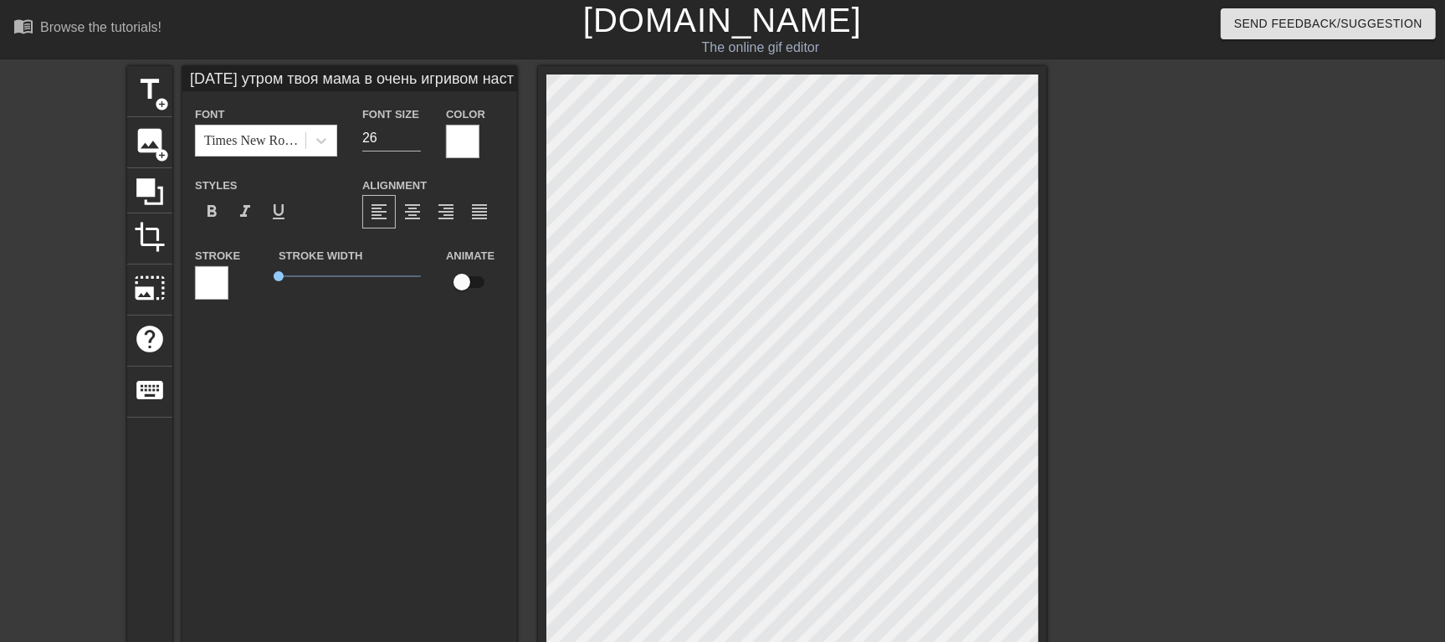
type input "30"
type input "[DATE] утром твоя мама в очень игривом настроении и у неё по расписанию утрення…"
type textarea "[DATE] утром твоя мама в очень игривом настроении и у неё по расписанию утрення…"
type input "30"
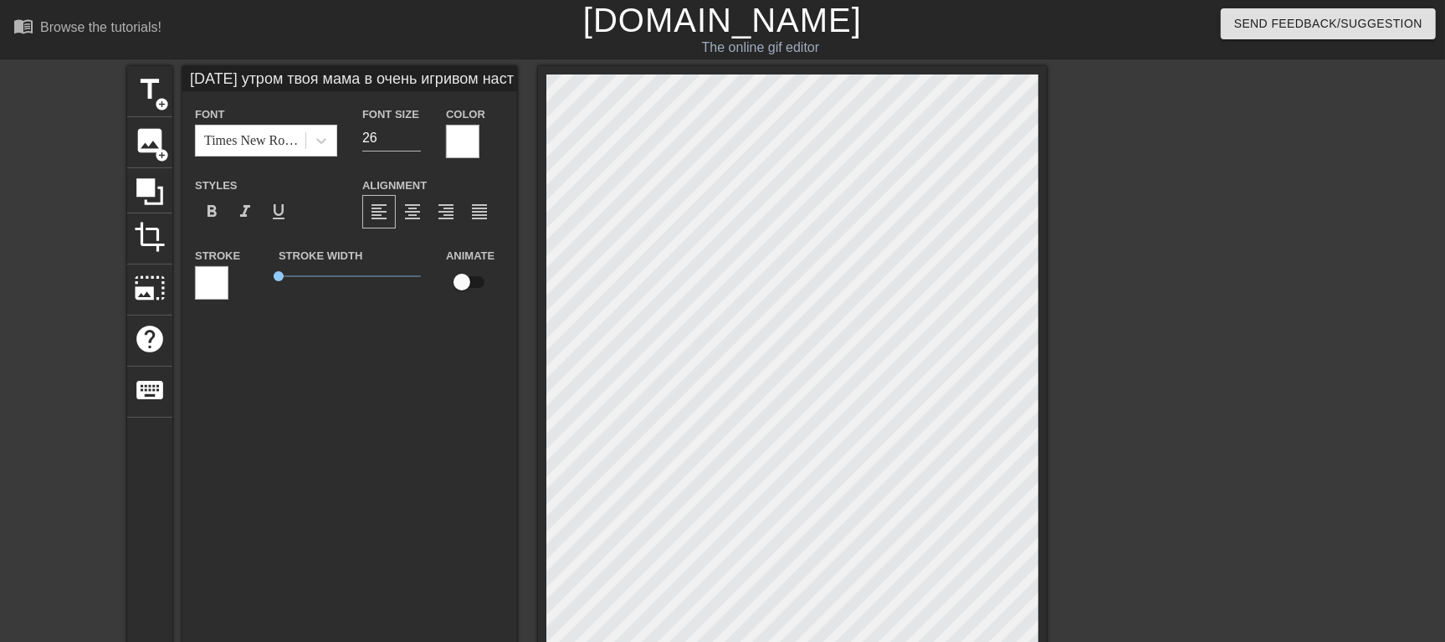
type input "[DATE] утром твоя мама в очень игривом настроении и у неё по расписанию утрення…"
type textarea "[DATE] утром твоя мама в очень игривом настроении и у неё по расписанию утрення…"
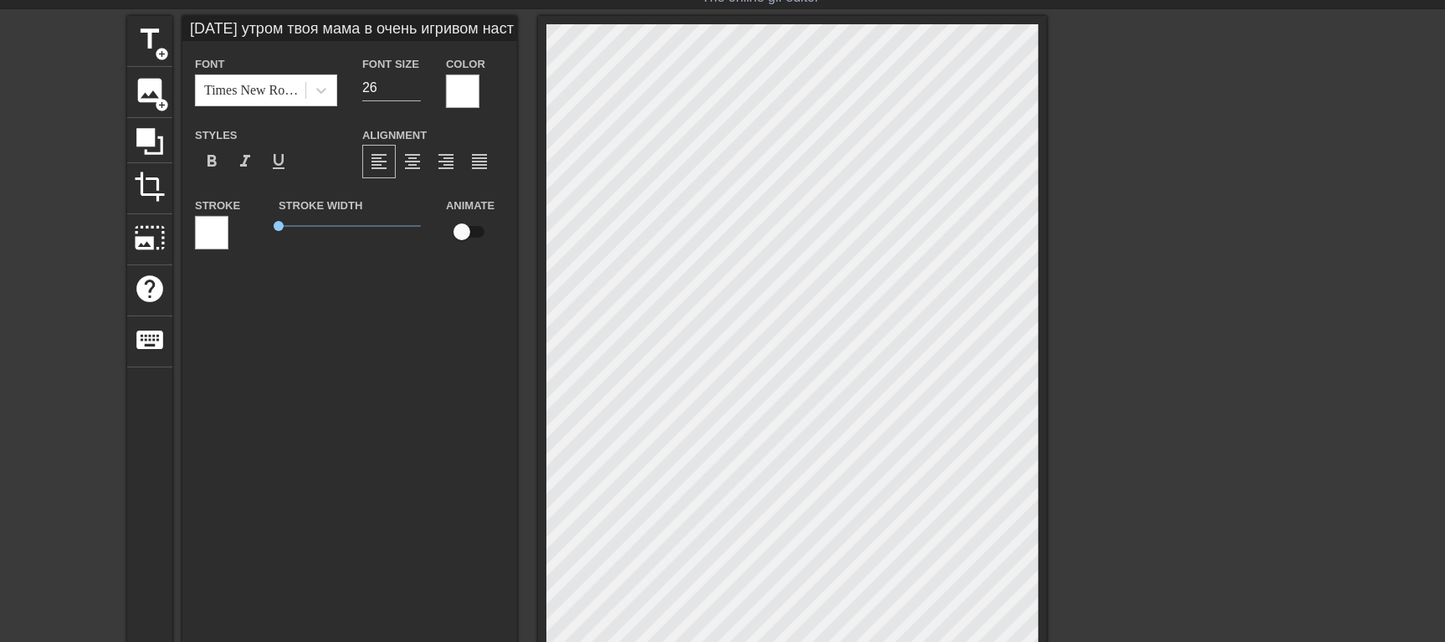
scroll to position [0, 0]
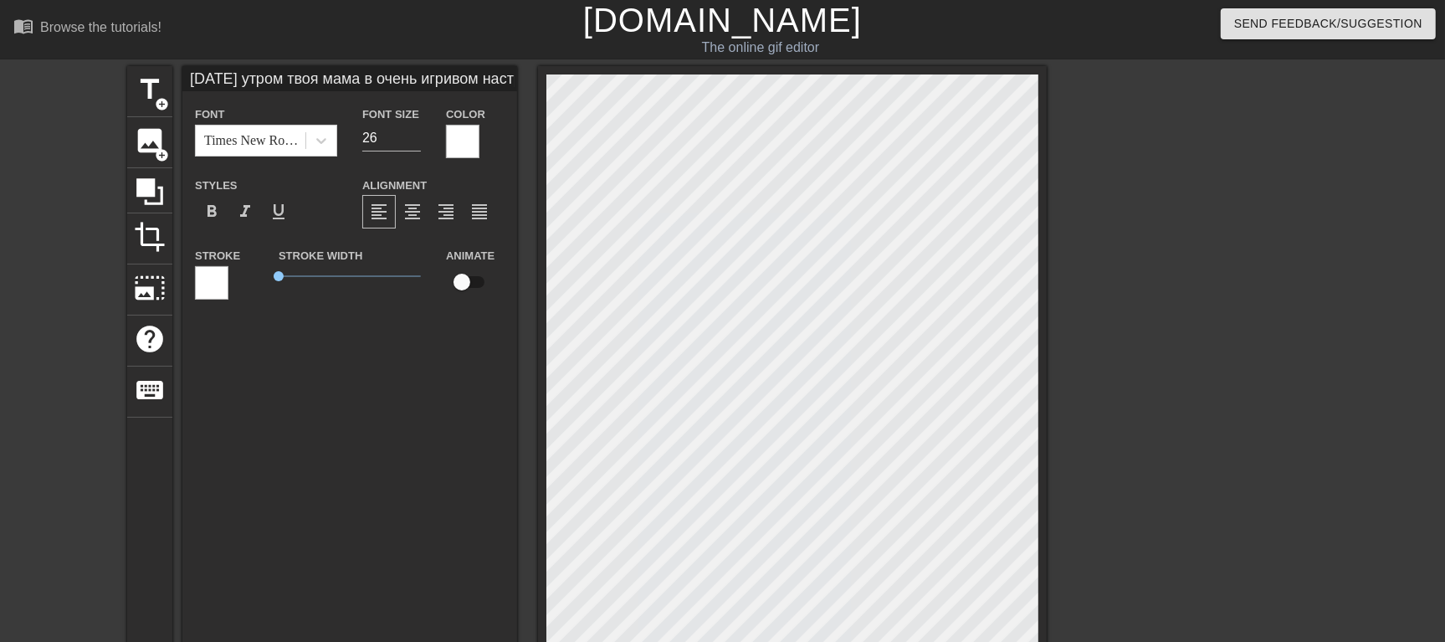
type input "20"
type textarea "[DATE] утром твоя мама в очень игривом настроении и у неё по расписанию утрення…"
type input "30"
type input "[DATE] утром твое мама в очень игривом настроении и у неё по расписанию утрення…"
type textarea "[DATE] утром твое мама в очень игривом настроении и у неё по расписанию утрення…"
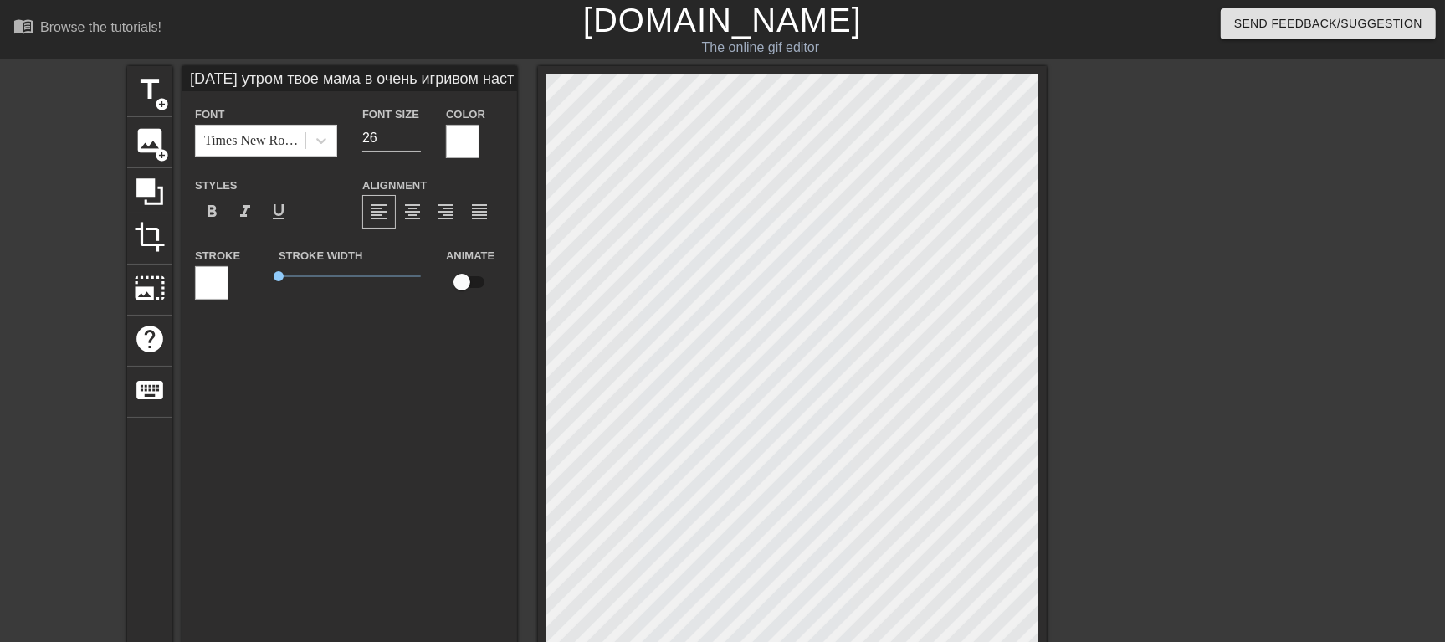
type input "30"
type input "[DATE] утром твоей мама в очень игривом настроении и у неё по расписанию утренн…"
type textarea "[DATE] утром твоей мама в очень игривом настроении и у неё по расписанию утренн…"
type input "30"
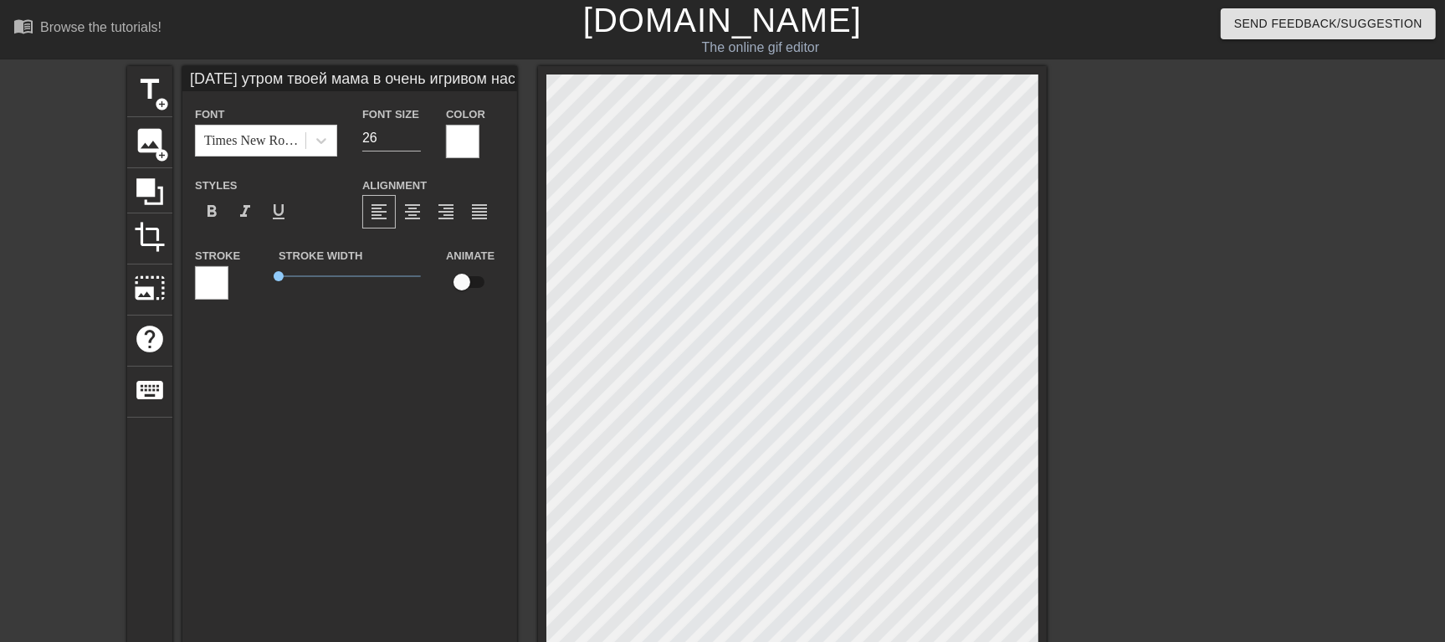
type textarea "[DATE] утром твоей мама в очень игривом настроении и у неё по расписанию утренн…"
type input "20"
type input "[DATE] утром твоей маме в очень игривом настроении и у неё по расписанию утренн…"
type textarea "[DATE] утром твоей маме в очень игривом настроении и у неё по расписанию утренн…"
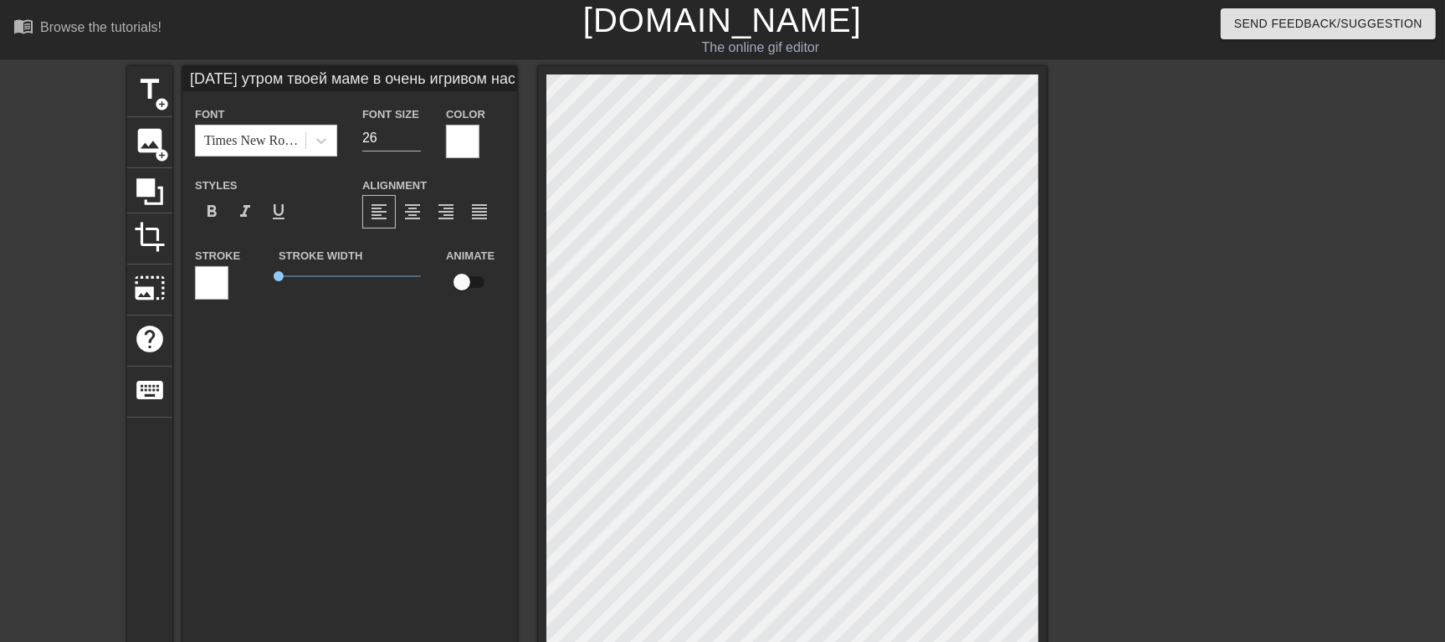
type input "20"
type input "[DATE] утром твоей маме в очень игривом настроении и у неё по расписанию утренн…"
type textarea "[DATE] утром твоей маме в очень игривом настроении и у неё по расписанию утренн…"
type input "20"
type input "[DATE] утром твоей маме п в очень игривом настроении и у неё по расписанию утре…"
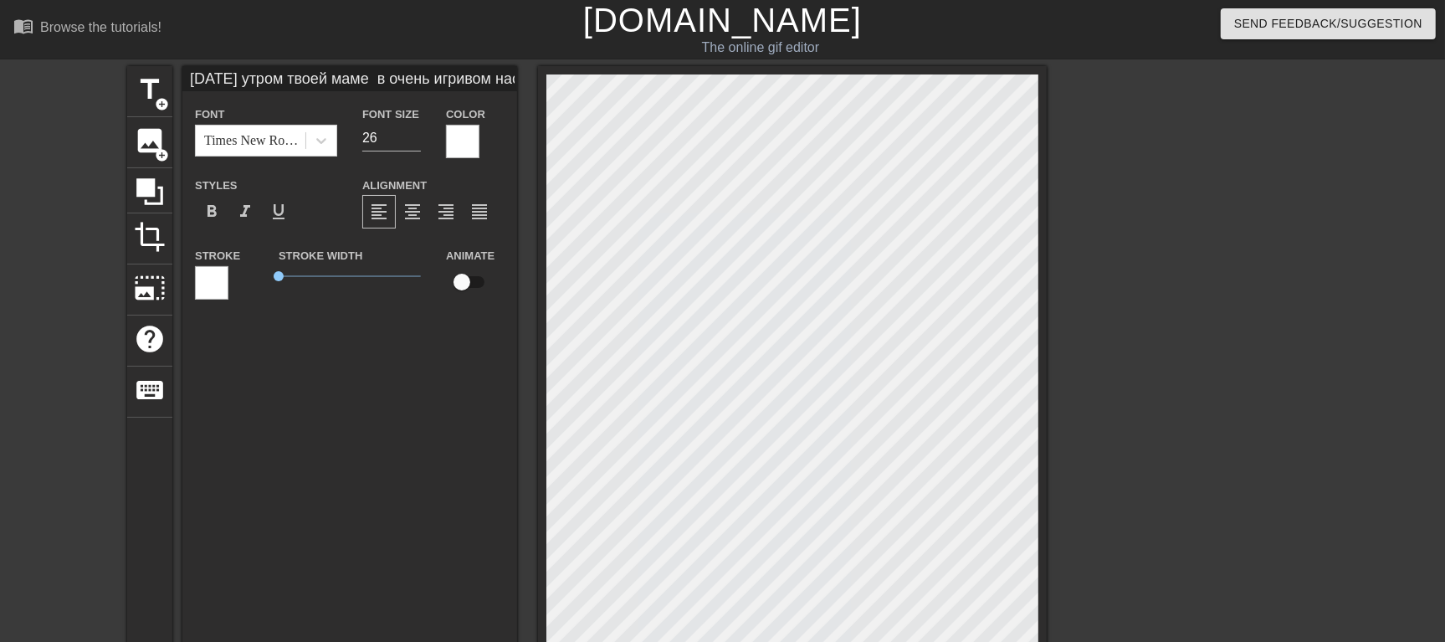
type textarea "[DATE] утром твоей маме п в очень игривом настроении и у неё по расписанию утре…"
type input "10"
type input "[DATE] утром твоей маме по в очень игривом настроении и у неё по расписанию утр…"
type textarea "[DATE] утром твоей маме по в очень игривом настроении и у неё по расписанию утр…"
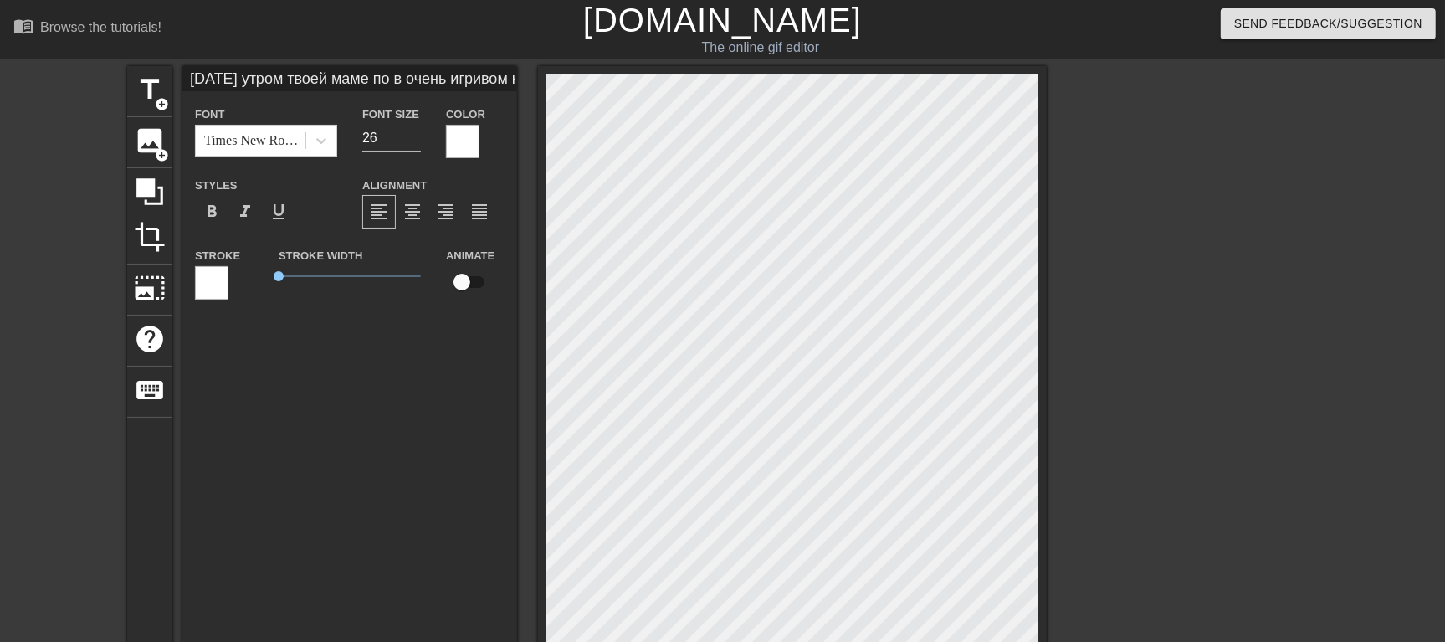
type input "20"
type input "[DATE] утром твоей маме пос в очень игривом настроении и у неё по расписанию ут…"
type textarea "[DATE] утром твоей маме пос в очень игривом настроении и у неё по расписанию ут…"
type input "20"
type input "[DATE] утром твоей маме по в очень игривом настроении и у неё по расписанию утр…"
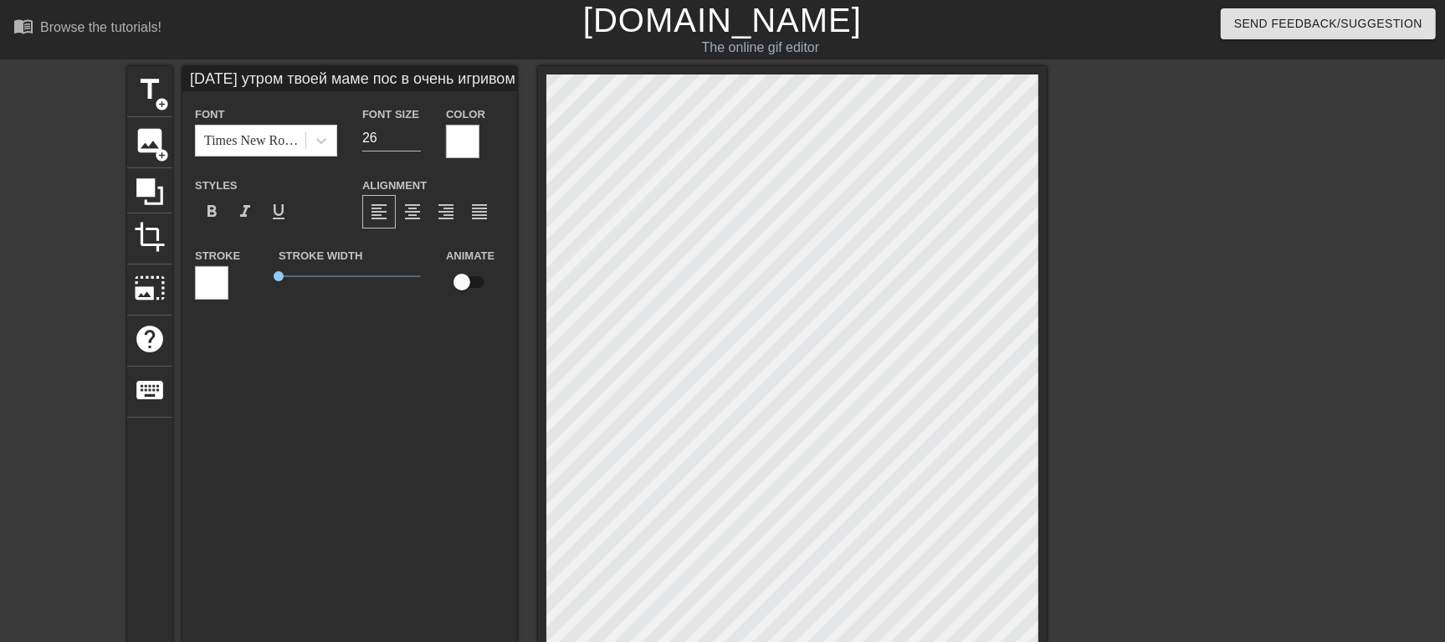
type textarea "[DATE] утром твоей маме по в очень игривом настроении и у неё по расписанию утр…"
type input "40"
type input "[DATE] утром твоей маме поз в очень игривом настроении и у неё по расписанию ут…"
type textarea "[DATE] утром твоей маме поз в очень игривом настроении и у неё по расписанию ут…"
type input "30"
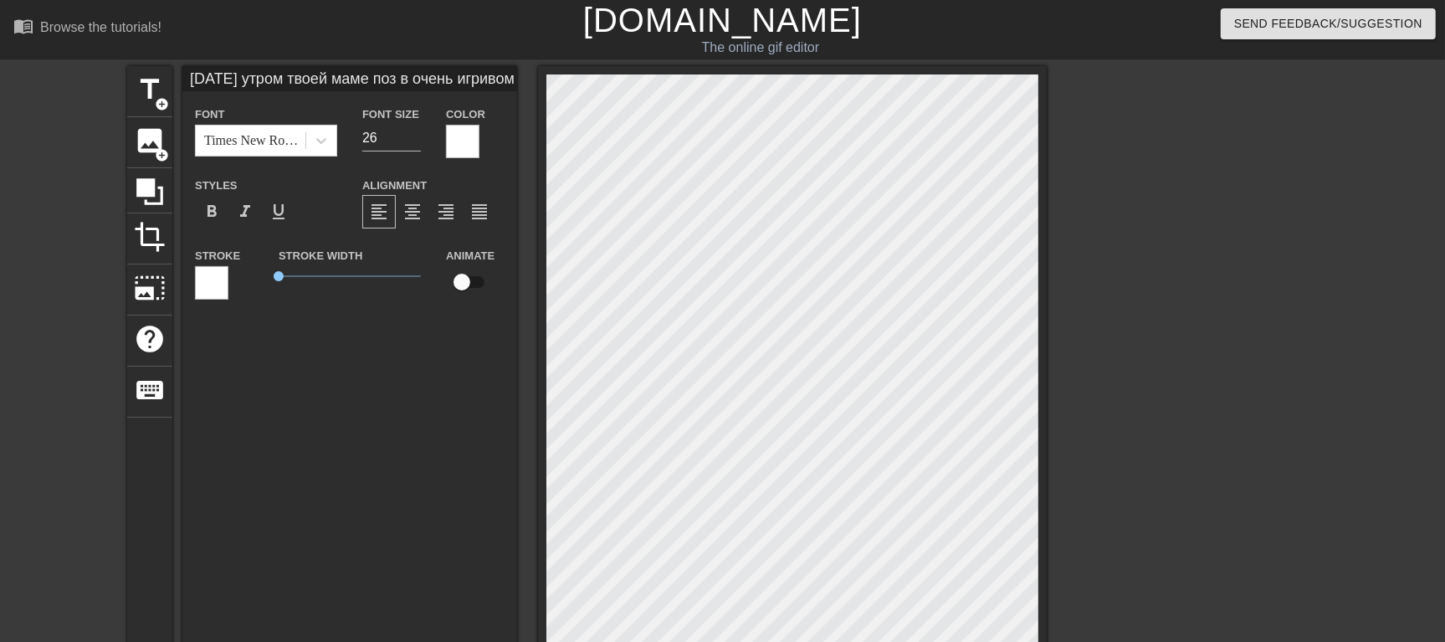
type input "[DATE] утром твоей маме позв в очень игривом настроении и у неё по расписанию у…"
type textarea "[DATE] утром твоей маме позв в очень игривом настроении и у неё по расписанию у…"
type input "40"
type input "[DATE] утром твоей маме позво в очень игривом настроении и у неё по расписанию …"
type textarea "[DATE] утром твоей маме позво в очень игривом настроении и у неё по расписанию …"
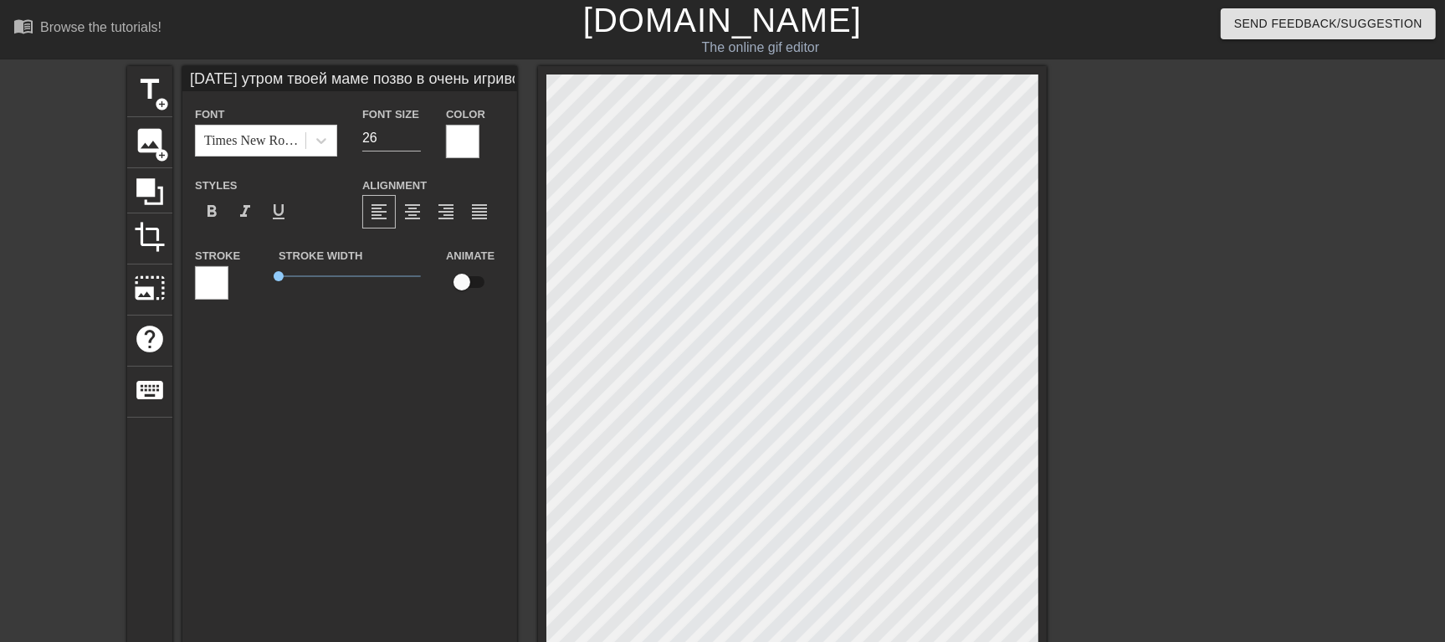
type input "30"
type input "[DATE] утром твоей маме позвон в очень игривом настроении и у неё по расписанию…"
type textarea "[DATE] утром твоей маме позвон в очень игривом настроении и у неё по расписанию…"
type input "40"
type input "[DATE] утром твоей маме позвони в очень игривом настроении и у неё по расписани…"
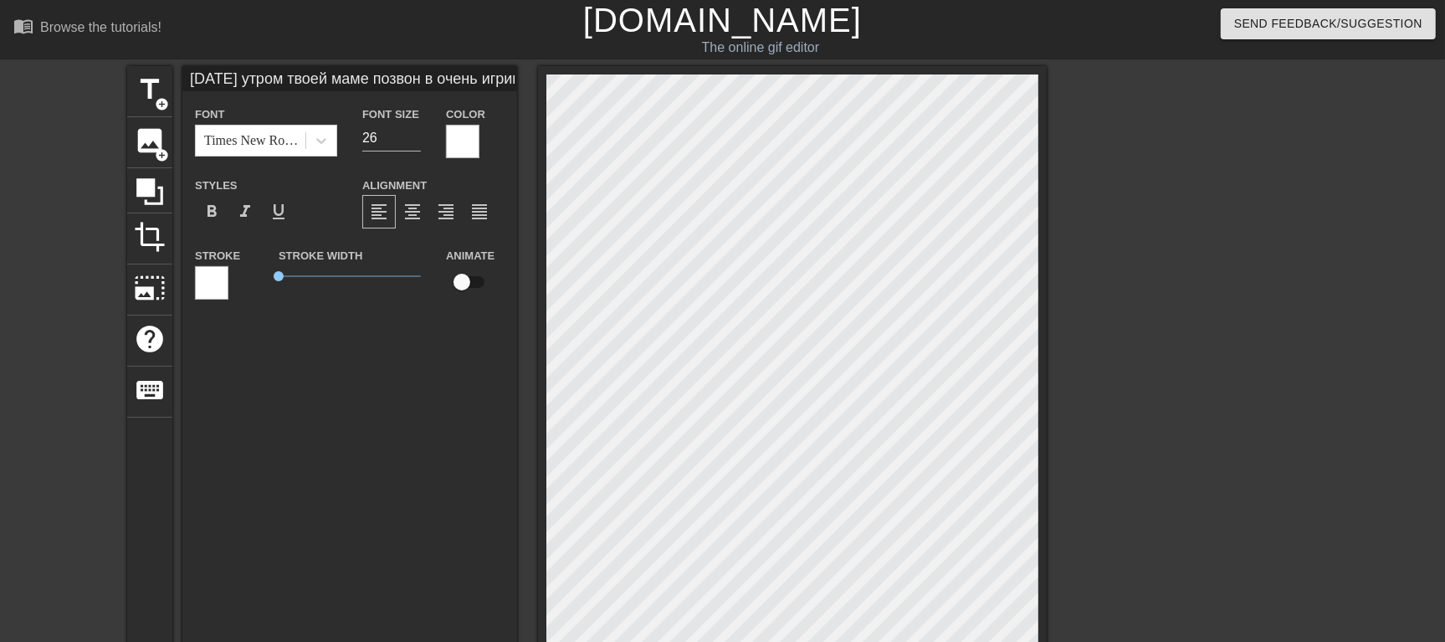
type textarea "[DATE] утром твоей маме позвони в очень игривом настроении и у неё по расписани…"
type input "40"
type input "[DATE] утром твоей маме позвонил в очень игривом настроении и у неё по расписан…"
type textarea "[DATE] утром твоей маме позвонил в очень игривом настроении и у неё по расписан…"
type input "40"
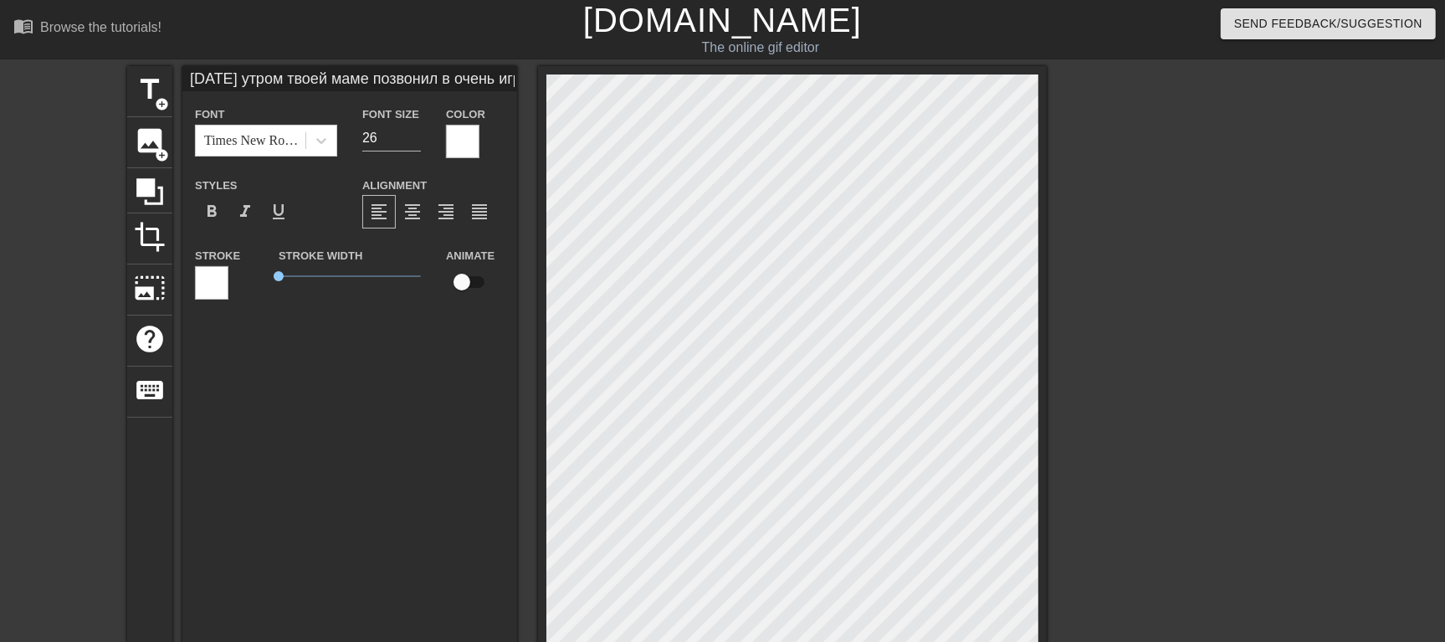
type input "[DATE] утром твоей маме позвонили в очень игривом настроении и у неё по расписа…"
type textarea "[DATE] утром твоей маме позвонили в очень игривом настроении и у неё по расписа…"
type input "40"
type input "[DATE] утром твоей маме позвонили в очень игривом настроении и у неё по расписа…"
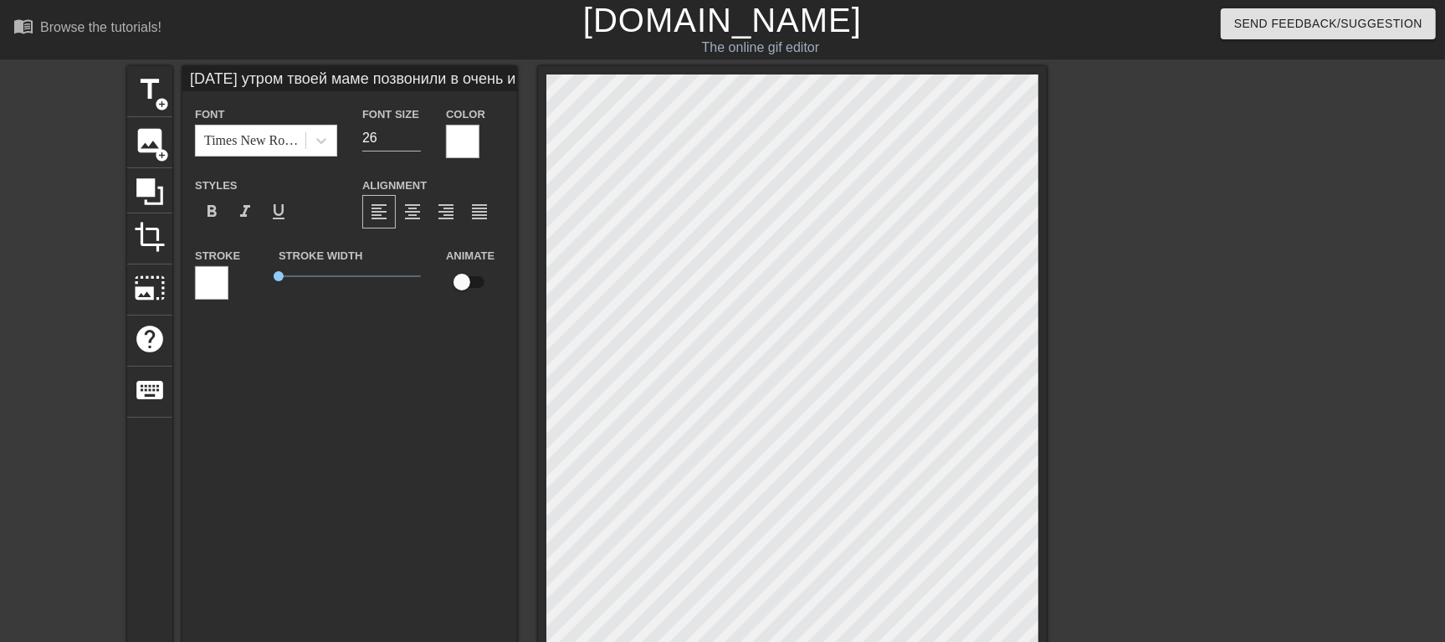
type textarea "[DATE] утром твоей маме позвонили в очень игривом настроении и у неё по расписа…"
type input "20"
type input "[DATE] утром твоей маме позвонили е в очень игривом настроении и у неё по распи…"
type textarea "[DATE] утром твоей маме позвонили е в очень игривом настроении и у неё по распи…"
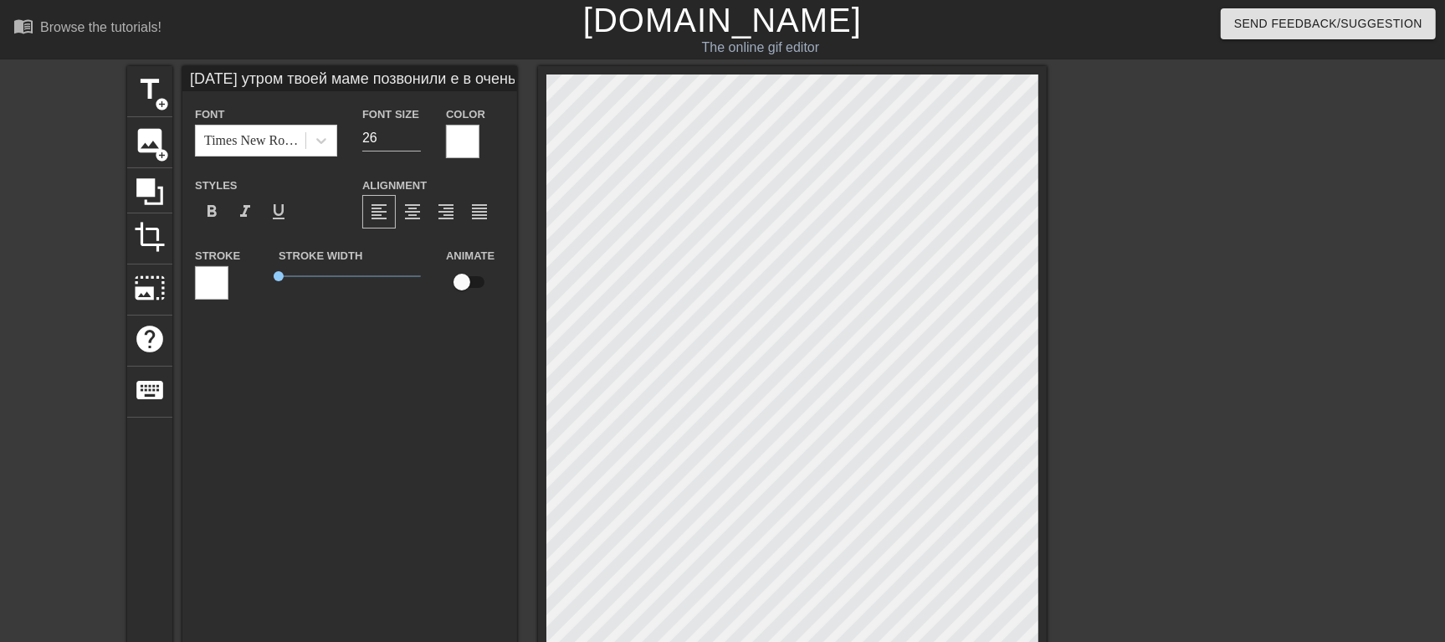
type input "10"
type input "[DATE] утром твоей маме позвонили её в очень игривом настроении и у неё по расп…"
type textarea "[DATE] утром твоей маме позвонили её в очень игривом настроении и у неё по расп…"
type input "20"
type input "[DATE] утром твоей маме позвонили её в очень игривом настроении и у неё по расп…"
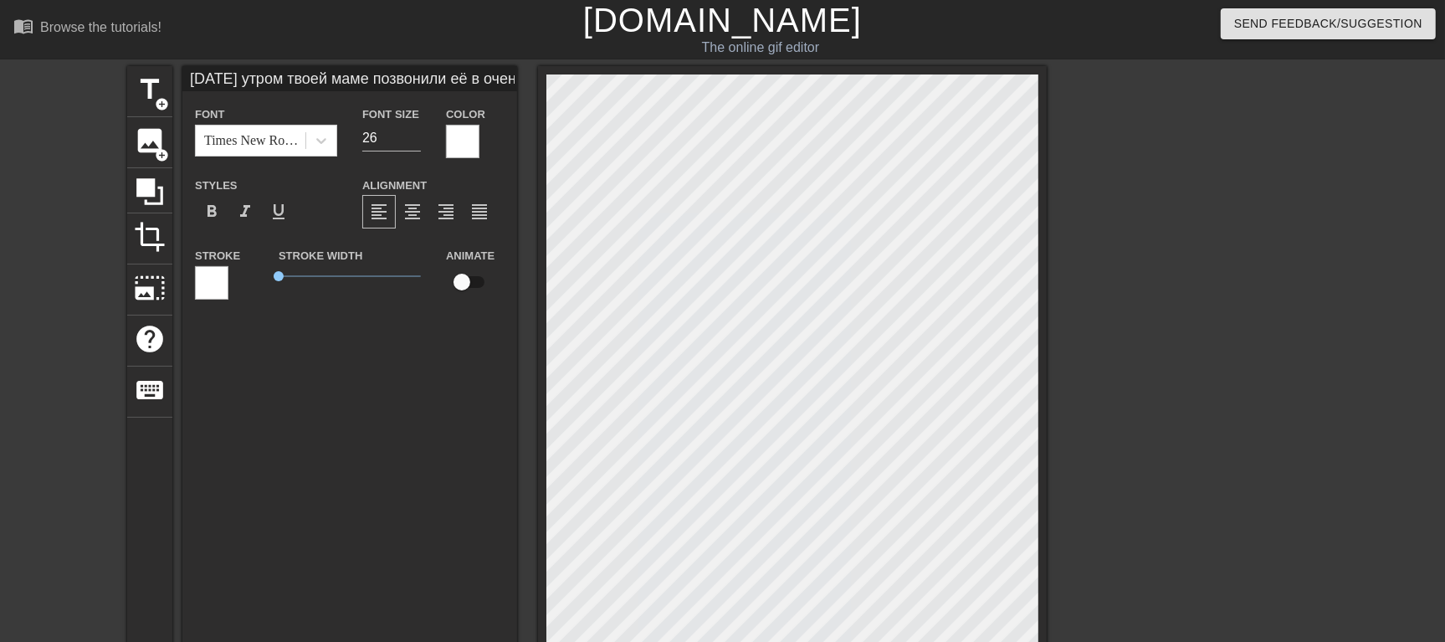
type textarea "[DATE] утром твоей маме позвонили её в очень игривом настроении и у неё по расп…"
type input "20"
type input "[DATE] утром твоей маме позвонили её д в очень игривом настроении и у неё по ра…"
type textarea "[DATE] утром твоей маме позвонили её д в очень игривом настроении и у неё по ра…"
type input "20"
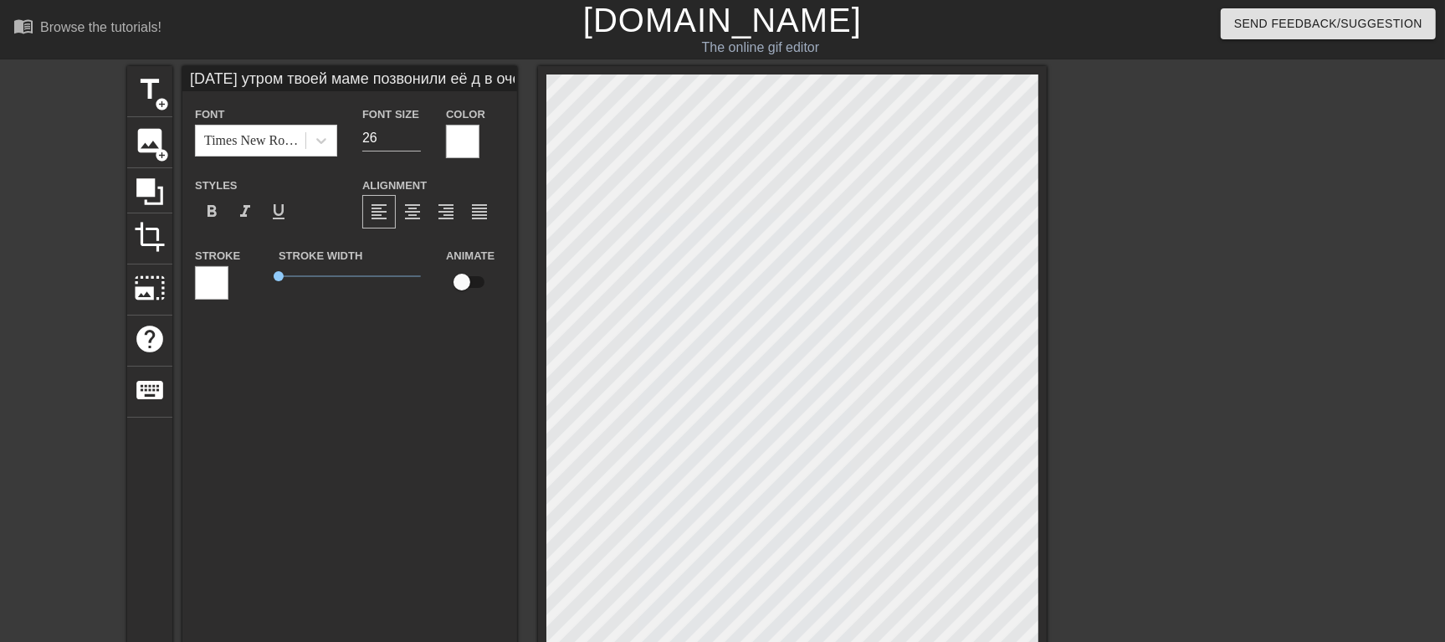
type input "[DATE] утром твоей маме позвонили её др в очень игривом настроении и у неё по р…"
type textarea "[DATE] утром твоей маме позвонили её др в очень игривом настроении и у неё по р…"
type input "10"
type input "[DATE] утром твоей маме позвонили её дру в очень игривом настроении и у неё по …"
type textarea "[DATE] утром твоей маме позвонили её дру в очень игривом настроении и у неё по …"
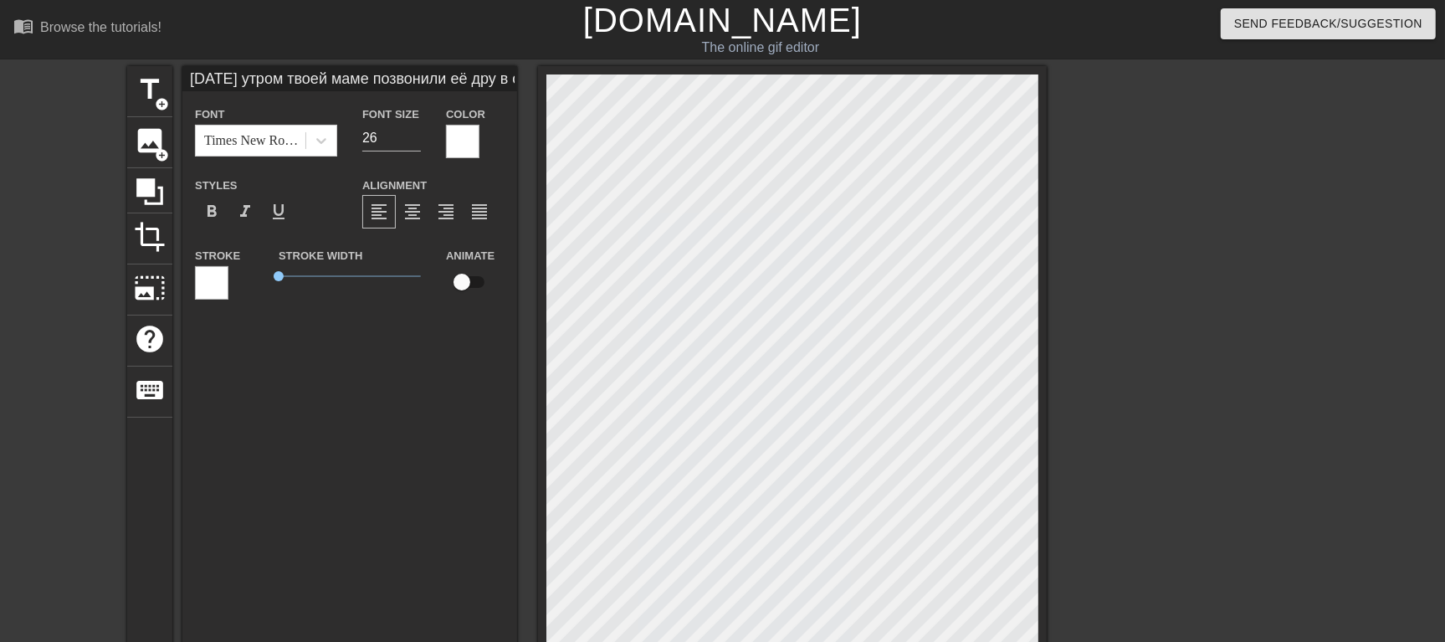
type input "30"
type input "[DATE] утром твоей маме позвонили её друз в очень игривом настроении и у неё по…"
type textarea "[DATE] утром твоей маме позвонили её друз в очень игривом настроении и у неё по…"
type input "30"
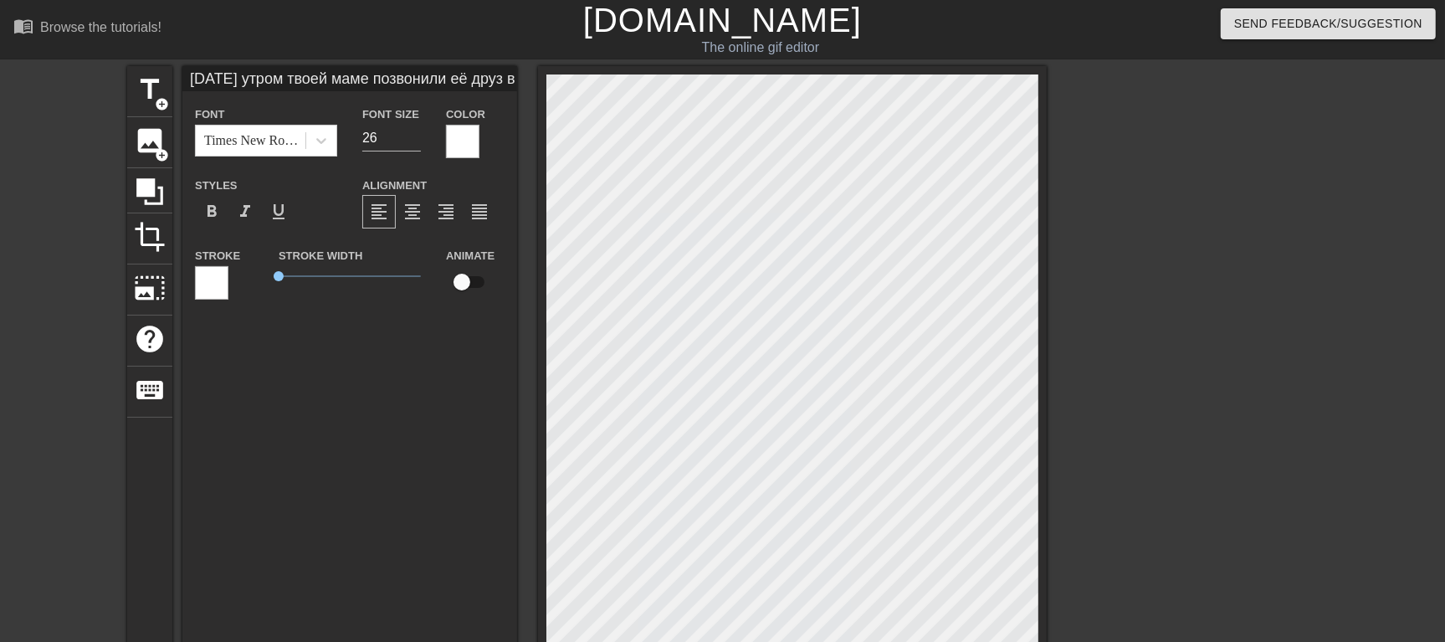
type input "[DATE] утром твоей маме позвонили её друзь в очень игривом настроении и у неё п…"
type textarea "[DATE] утром твоей маме позвонили её друзь в очень игривом настроении и у неё п…"
type input "30"
type input "[DATE] утром твоей маме позвонили её друзья в очень игривом настроении и у неё …"
type textarea "[DATE] утром твоей маме позвонили её друзья в очень игривом настроении и у неё …"
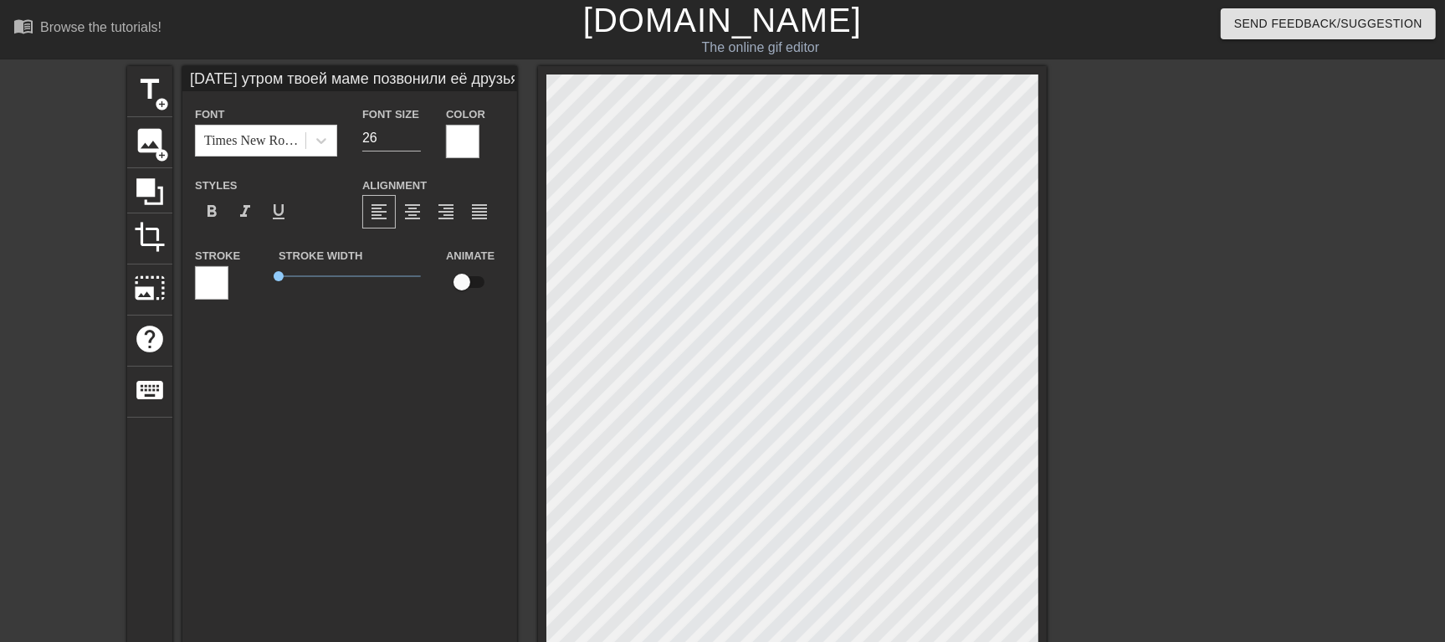
scroll to position [3, 19]
type input "20"
type input "[DATE] утром твоей маме позвонили её друзья" в очень игривом настроении и у неё…"
type textarea "[DATE] утром твоей маме позвонили её друзья" в очень игривом настроении и у неё…"
type input "20"
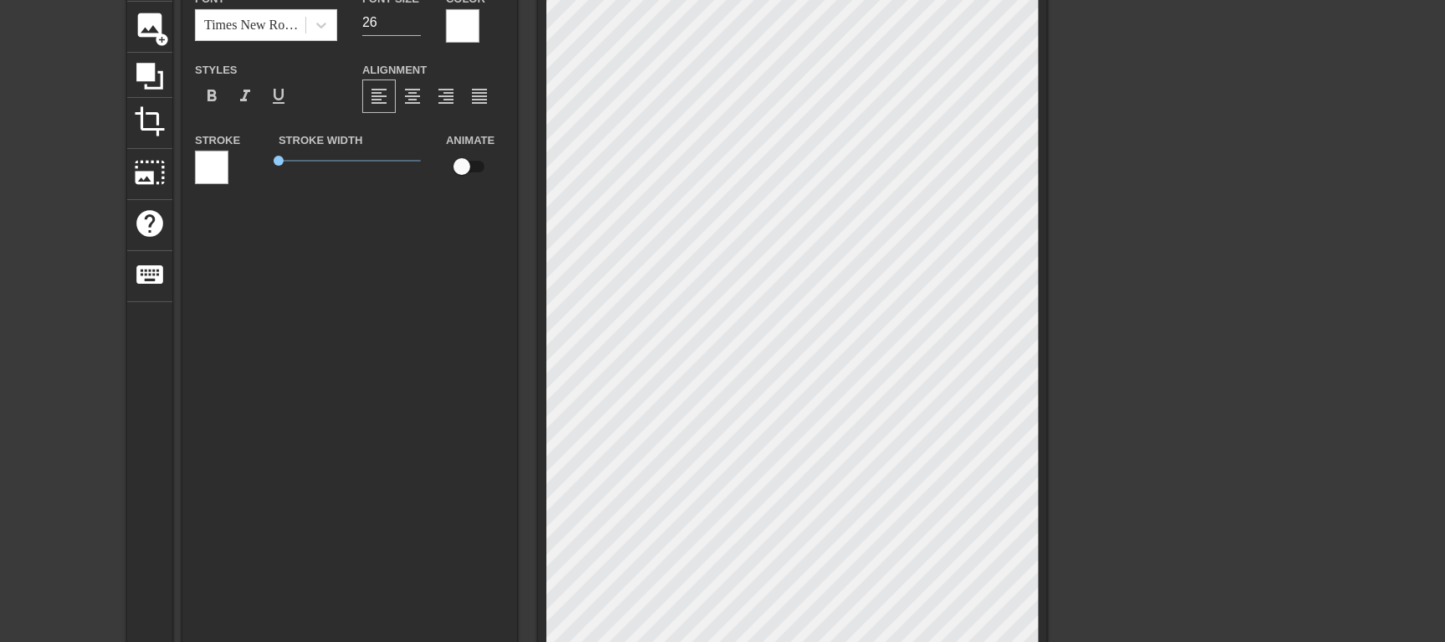
scroll to position [431, 0]
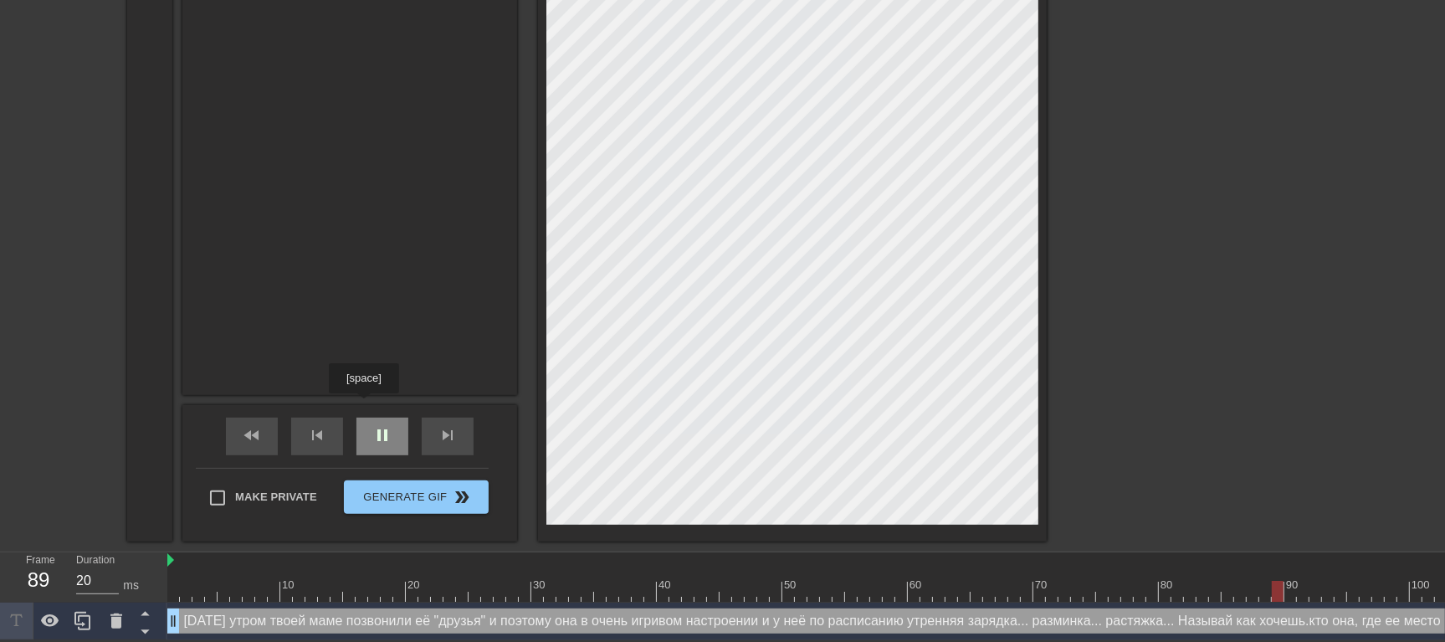
click at [363, 417] on div "pause" at bounding box center [382, 436] width 52 height 38
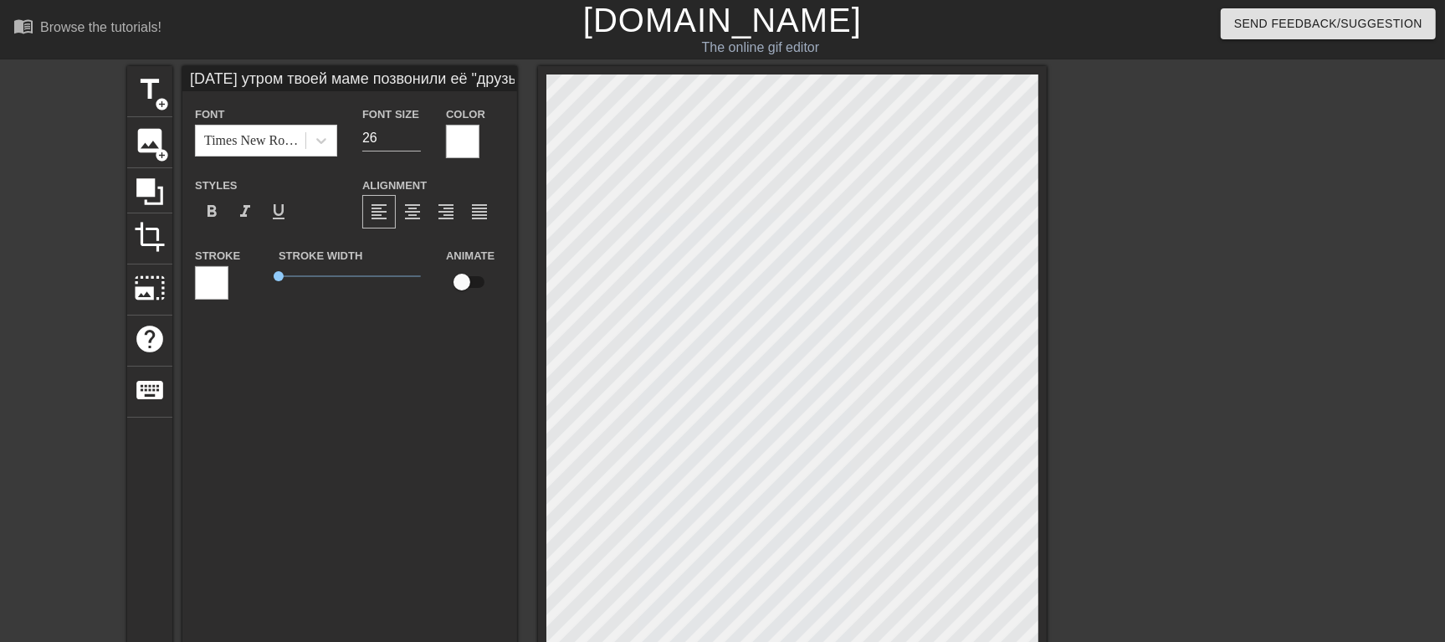
scroll to position [7, 9]
click at [532, 257] on div "title add_circle image add_circle crop photo_size_select_large help keyboard [D…" at bounding box center [586, 512] width 919 height 892
click at [530, 263] on div "title add_circle image add_circle crop photo_size_select_large help keyboard [D…" at bounding box center [586, 512] width 919 height 892
paste textarea "азывай как хочешь."
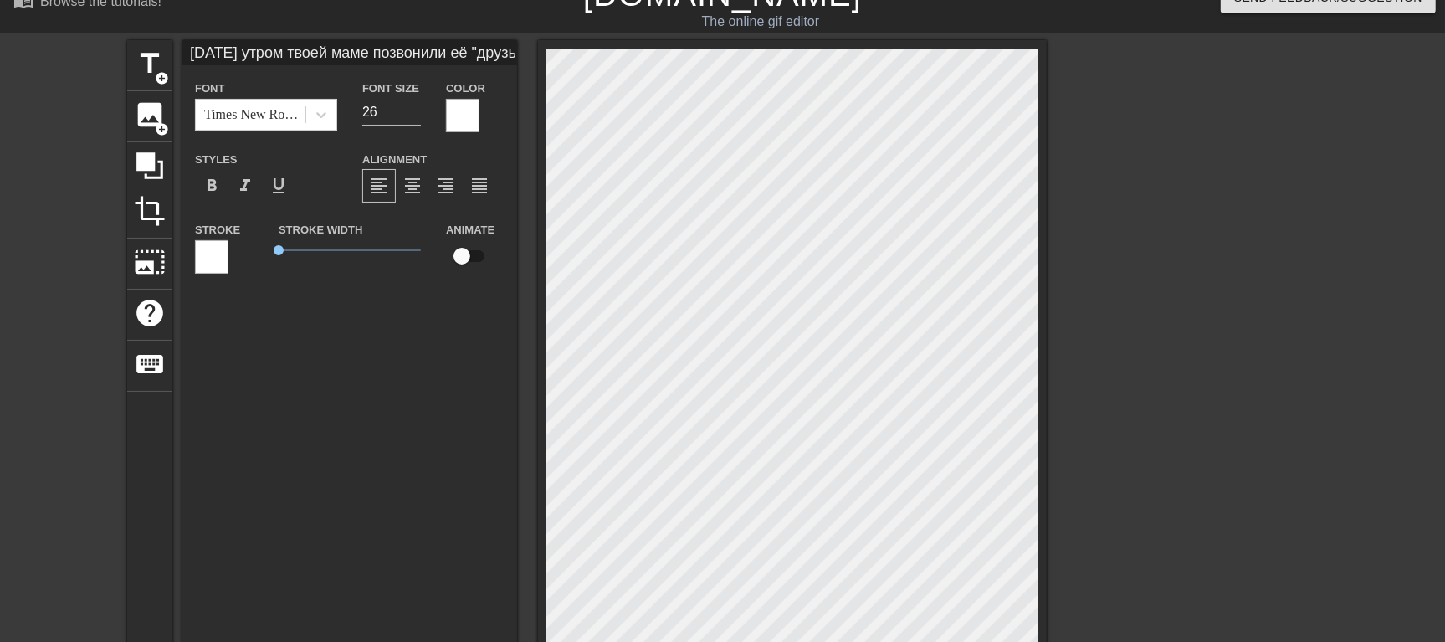
scroll to position [0, 0]
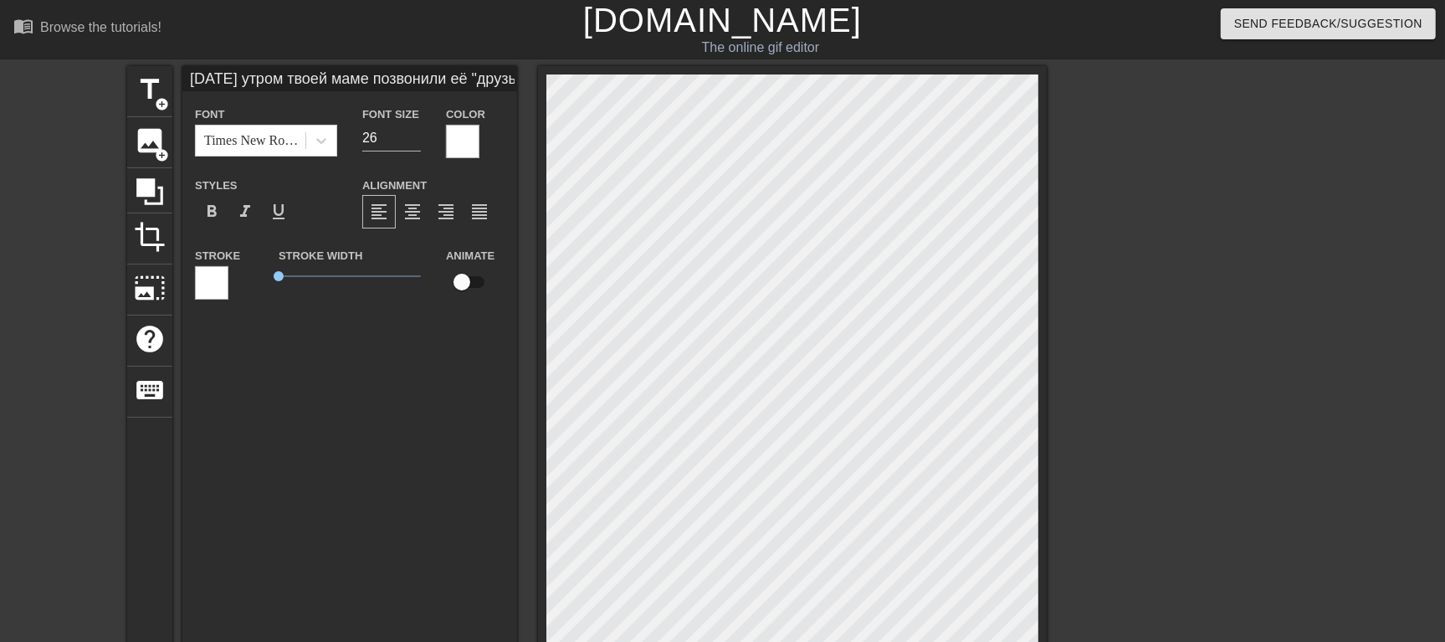
click at [536, 203] on div "title add_circle image add_circle crop photo_size_select_large help keyboard [D…" at bounding box center [586, 512] width 919 height 892
click at [376, 247] on div "title add_circle image add_circle crop photo_size_select_large help keyboard [D…" at bounding box center [586, 512] width 919 height 892
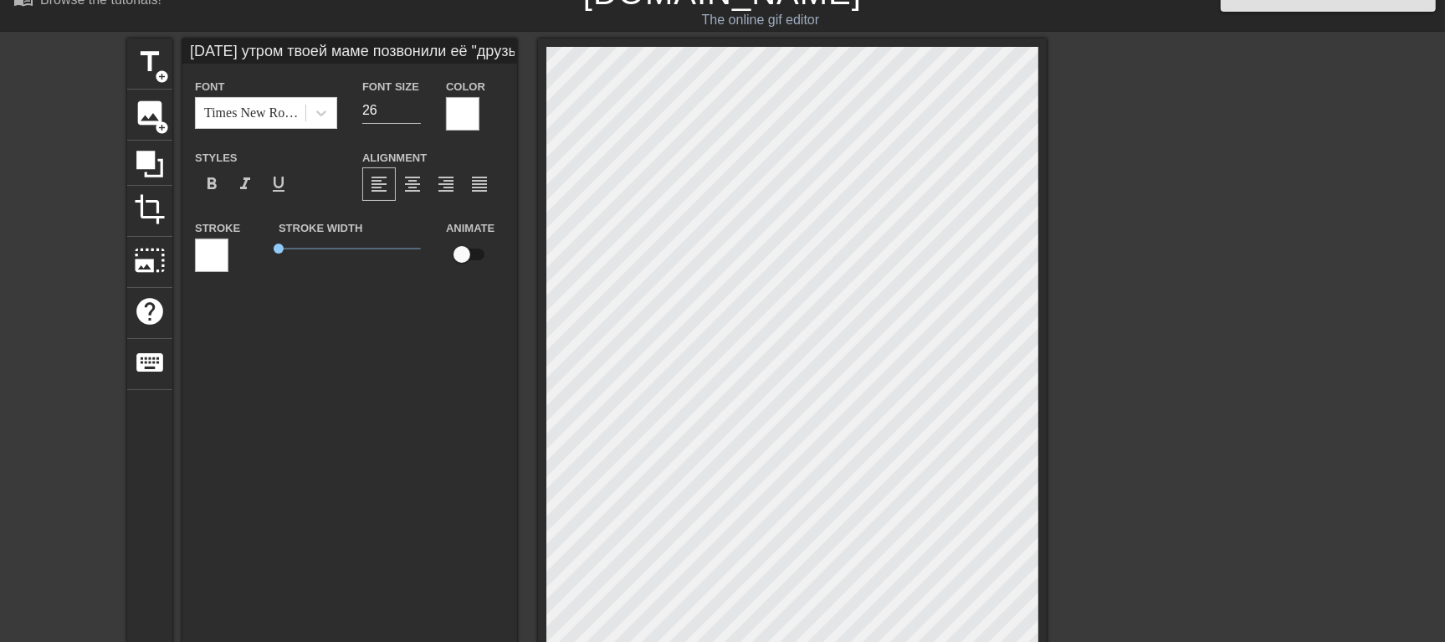
scroll to position [0, 0]
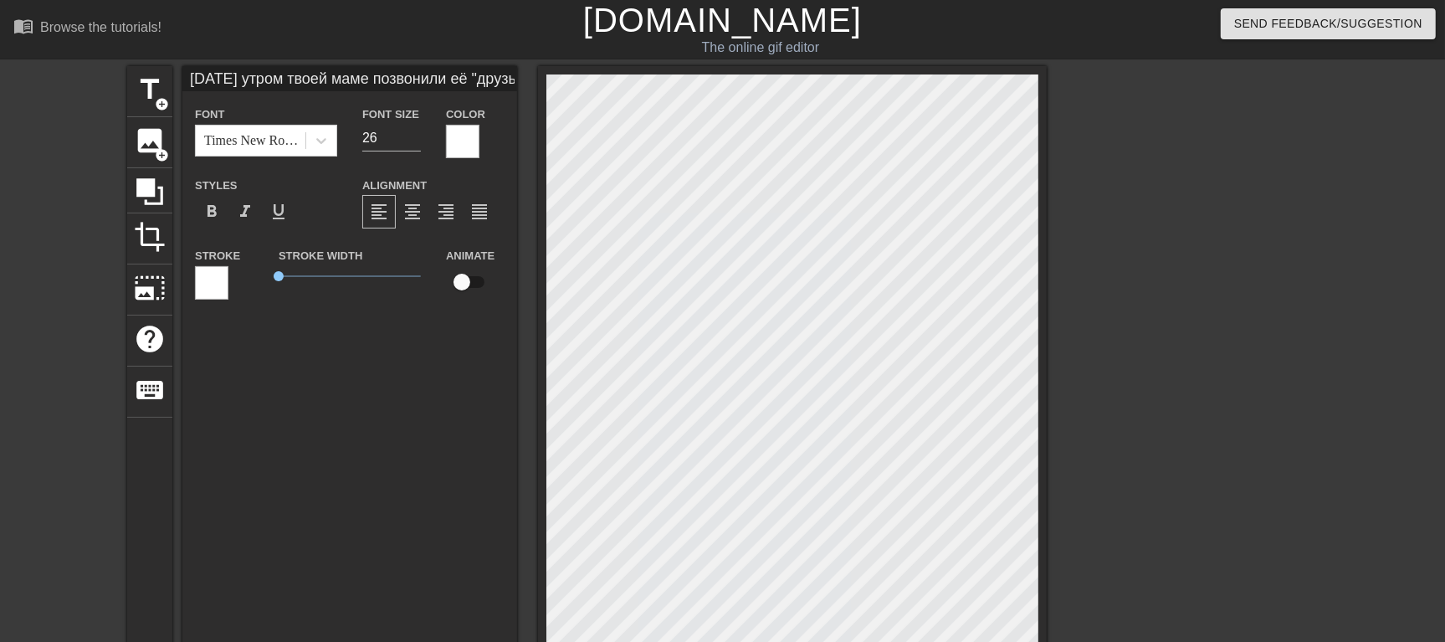
click at [489, 258] on div "title add_circle image add_circle crop photo_size_select_large help keyboard [D…" at bounding box center [586, 512] width 919 height 892
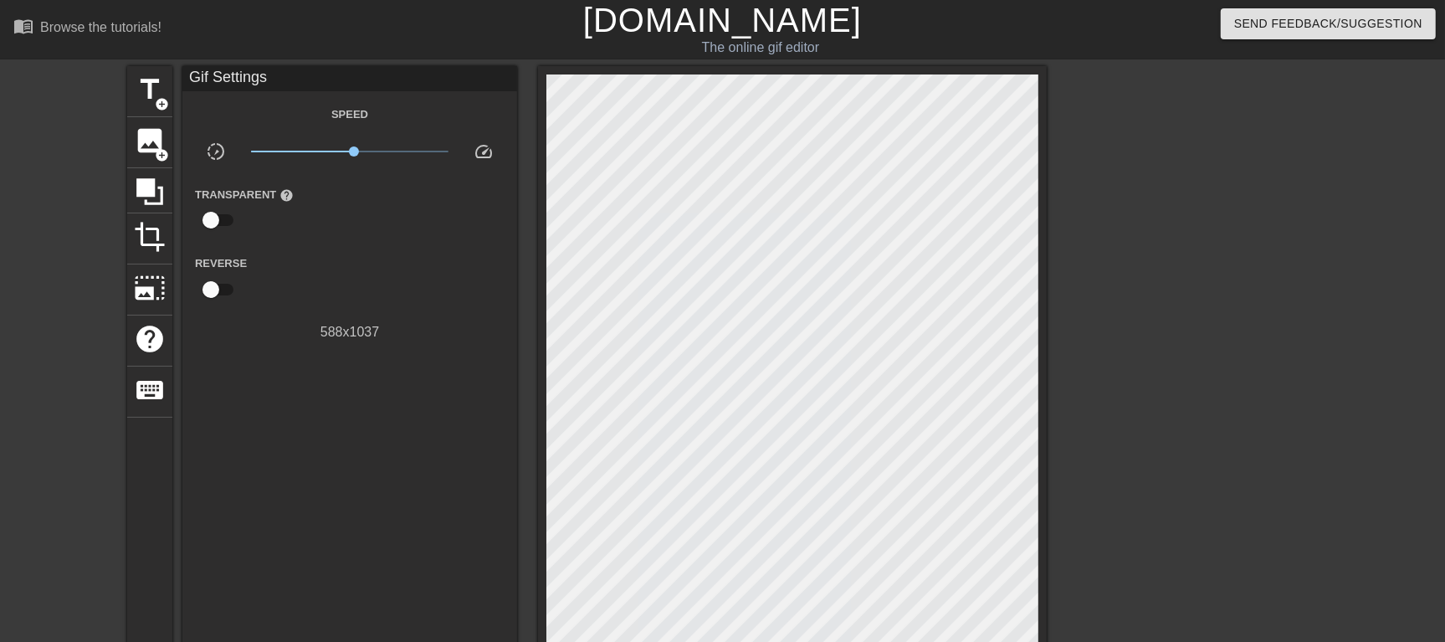
click at [1258, 245] on div at bounding box center [1191, 317] width 251 height 502
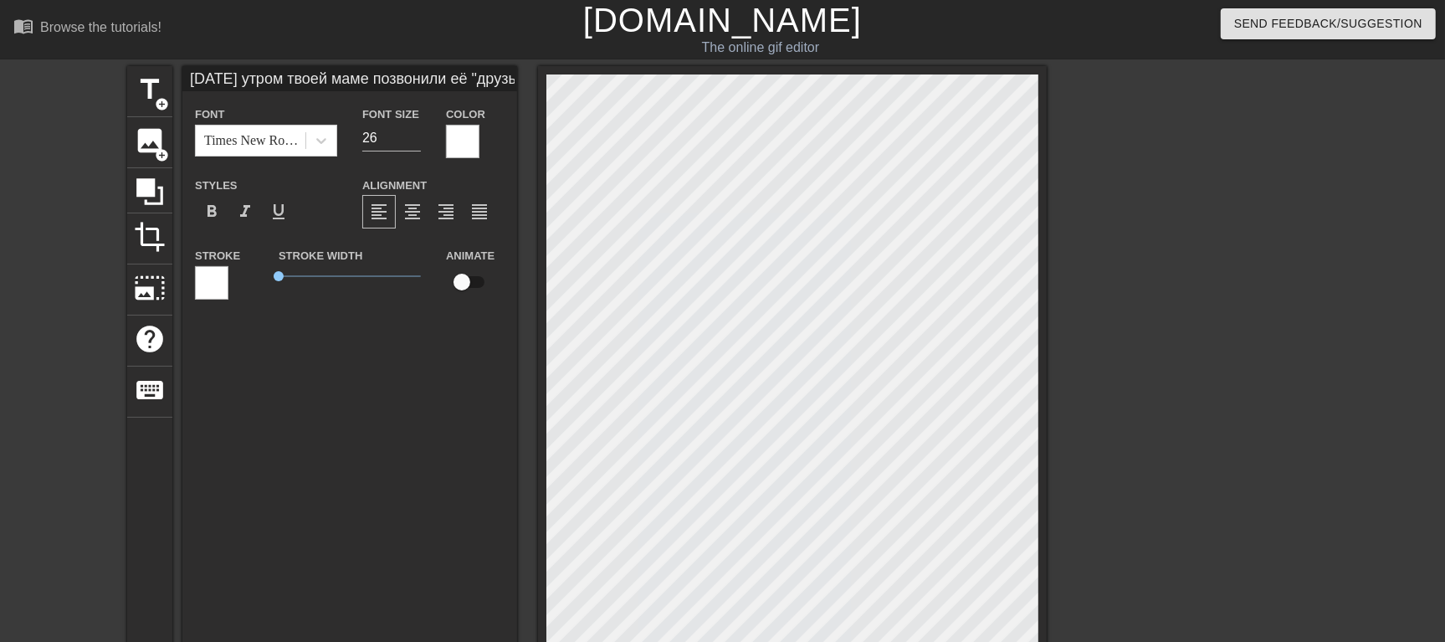
scroll to position [431, 0]
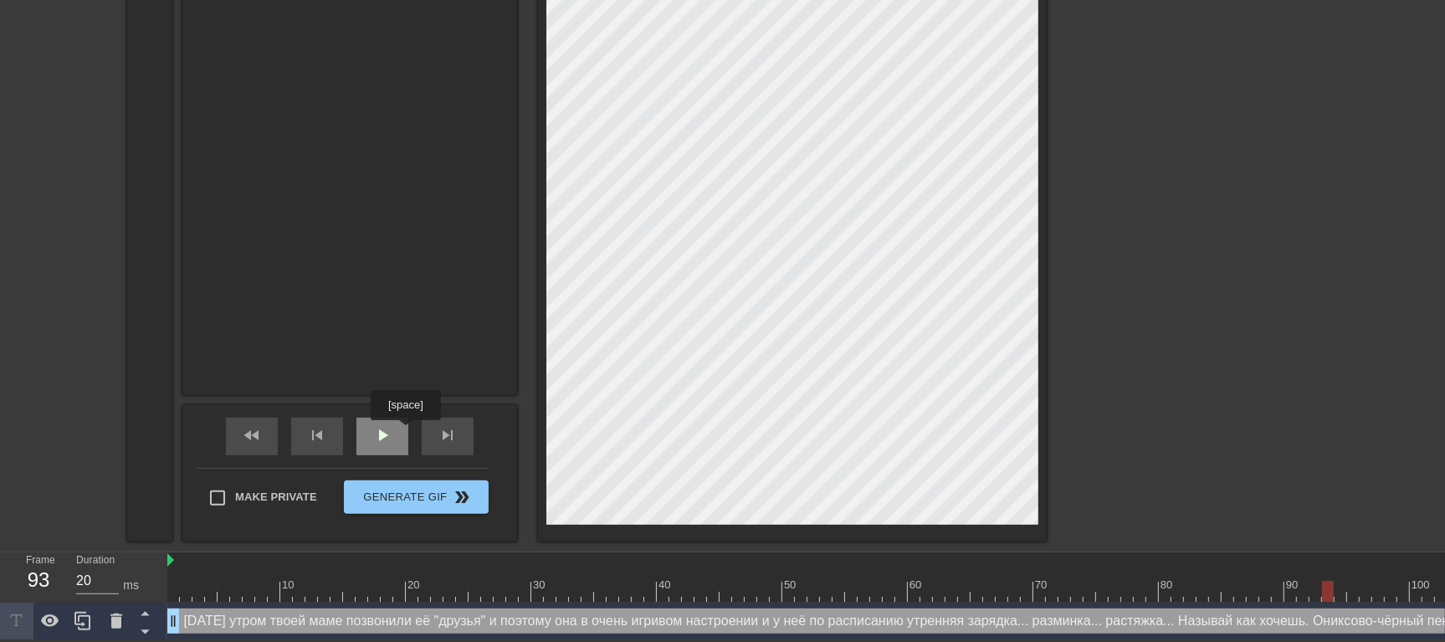
click at [405, 432] on div "play_arrow" at bounding box center [382, 436] width 52 height 38
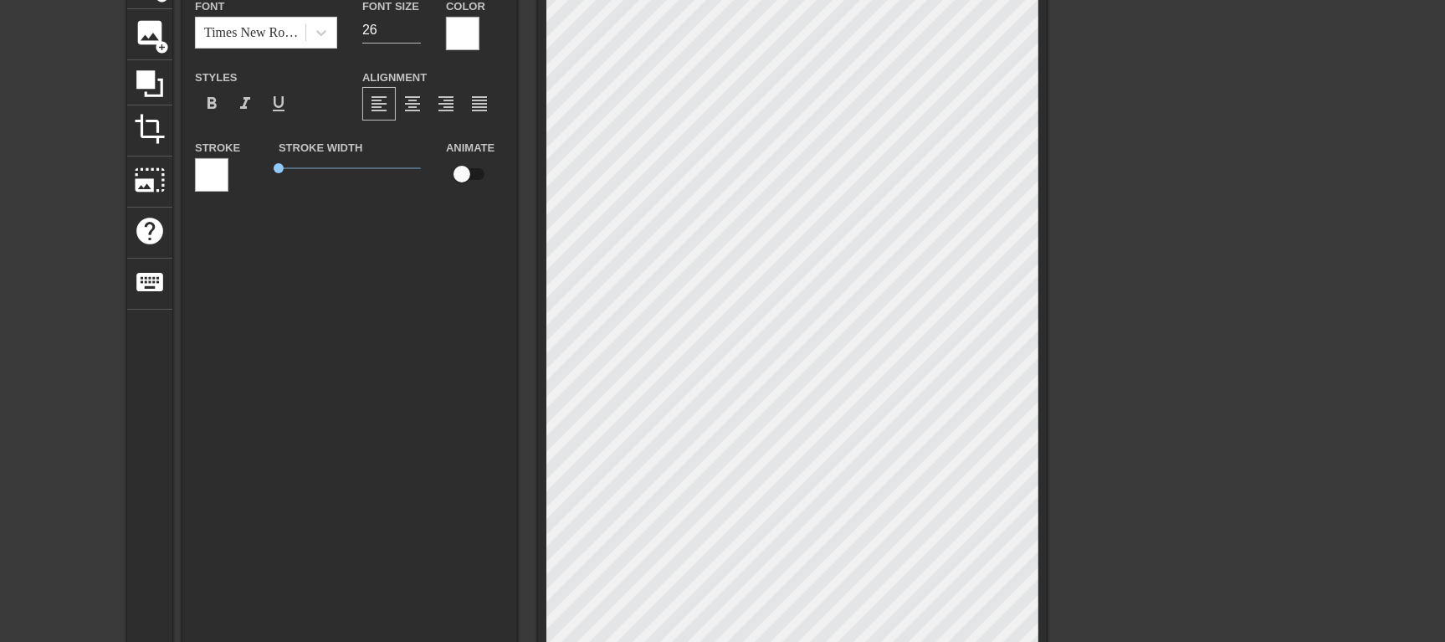
scroll to position [0, 0]
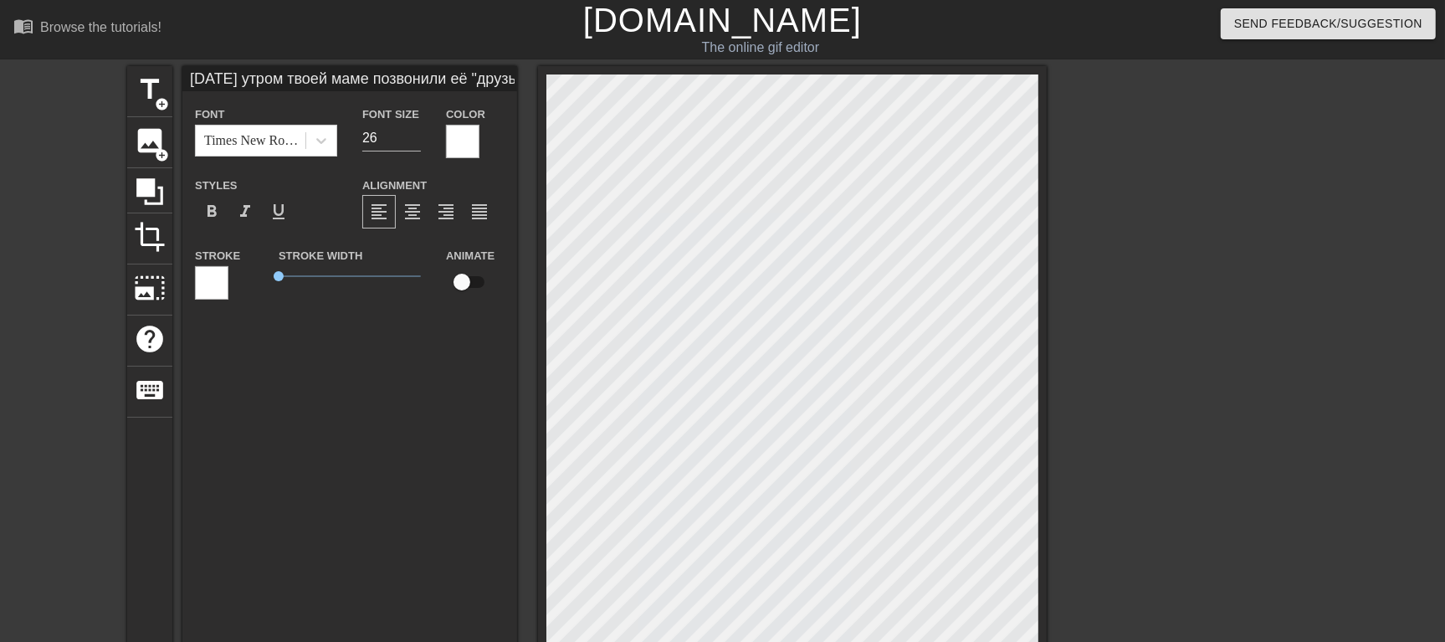
click at [504, 50] on div "menu_book Browse the tutorials! [DOMAIN_NAME] The online gif editor Send Feedba…" at bounding box center [722, 528] width 1445 height 1057
click at [263, 0] on html "menu_book Browse the tutorials! [DOMAIN_NAME] The online gif editor Send Feedba…" at bounding box center [722, 528] width 1445 height 1057
